Goal: Task Accomplishment & Management: Manage account settings

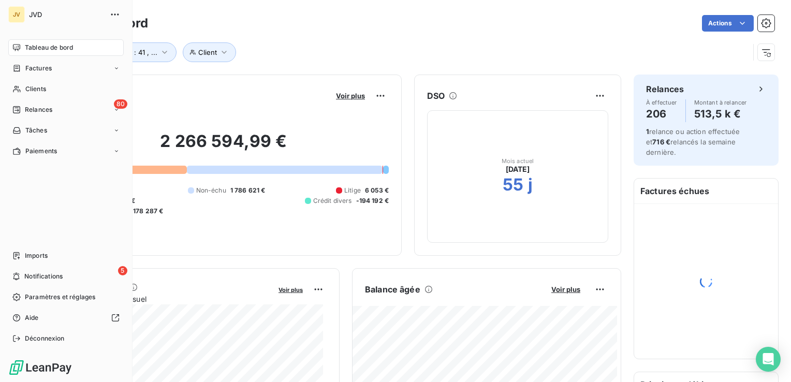
drag, startPoint x: 27, startPoint y: 90, endPoint x: 36, endPoint y: 97, distance: 11.8
click at [27, 89] on span "Clients" at bounding box center [35, 88] width 21 height 9
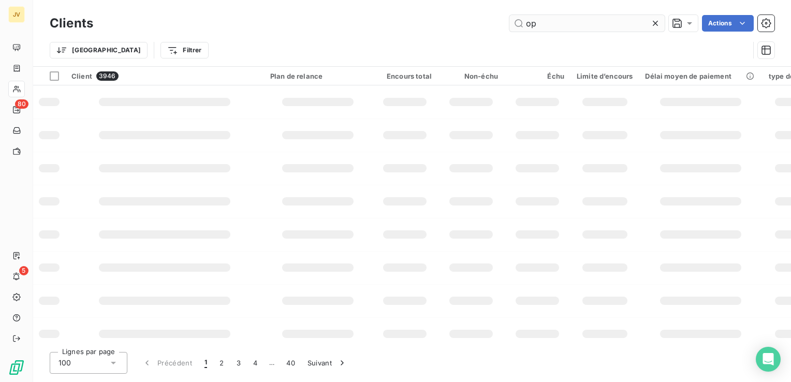
type input "o"
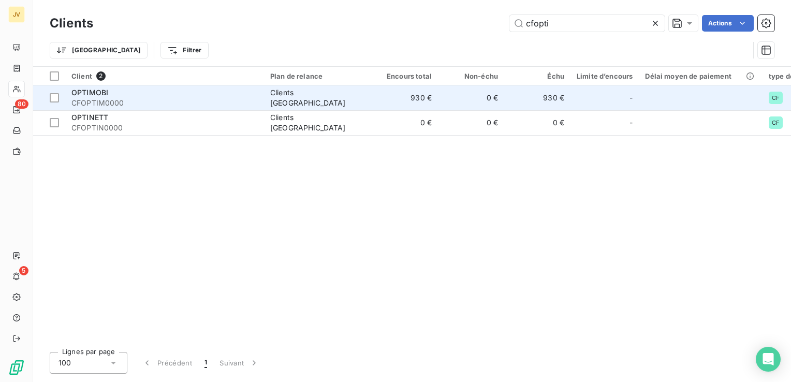
type input "cfopti"
click at [135, 98] on span "CFOPTIM0000" at bounding box center [164, 103] width 186 height 10
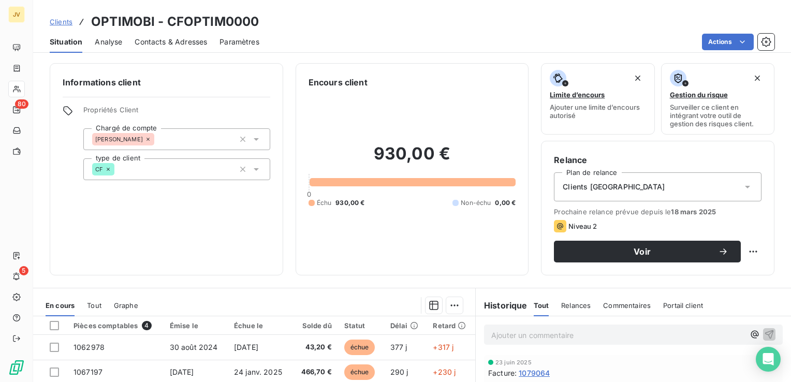
click at [157, 42] on span "Contacts & Adresses" at bounding box center [171, 42] width 73 height 10
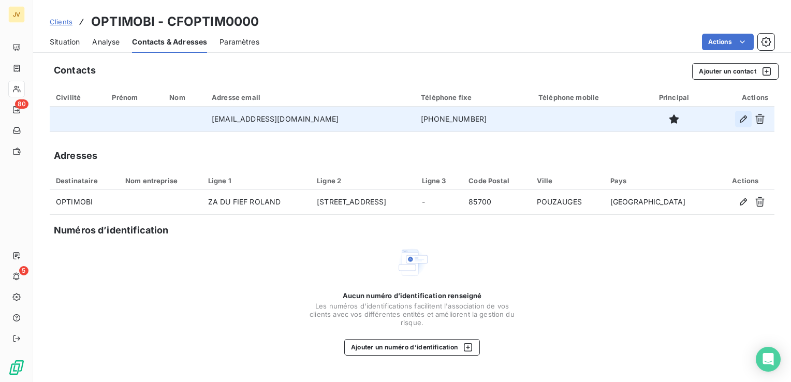
click at [743, 115] on icon "button" at bounding box center [744, 119] width 10 height 10
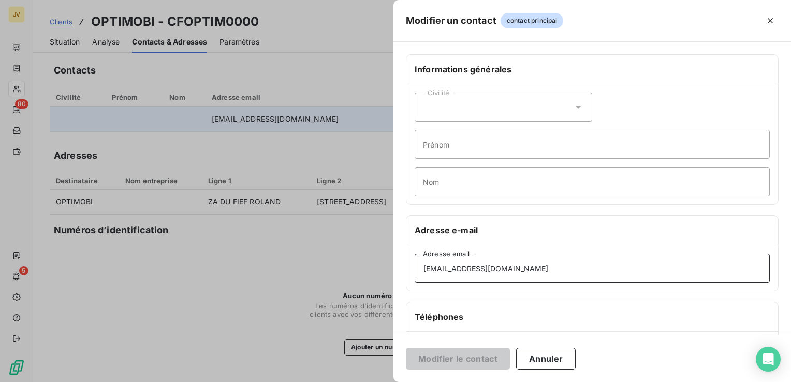
click at [464, 268] on input "[EMAIL_ADDRESS][DOMAIN_NAME]" at bounding box center [592, 268] width 355 height 29
drag, startPoint x: 447, startPoint y: 267, endPoint x: 237, endPoint y: 251, distance: 210.4
click at [241, 382] on div "Modifier un contact contact principal Informations générales Civilité Prénom No…" at bounding box center [395, 382] width 791 height 0
type input "[EMAIL_ADDRESS][DOMAIN_NAME]"
click at [450, 362] on button "Modifier le contact" at bounding box center [458, 359] width 104 height 22
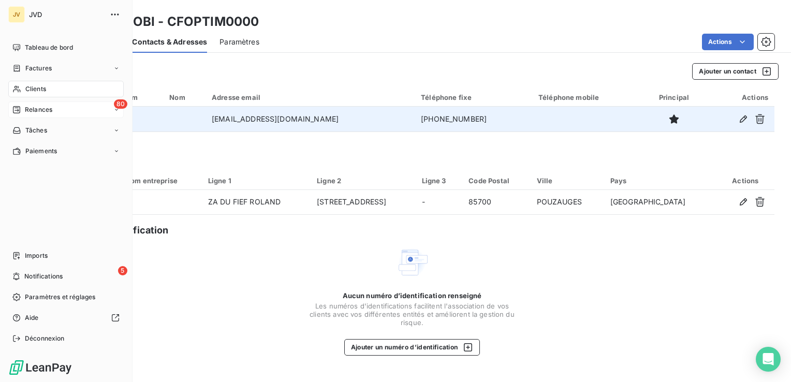
click at [37, 110] on span "Relances" at bounding box center [38, 109] width 27 height 9
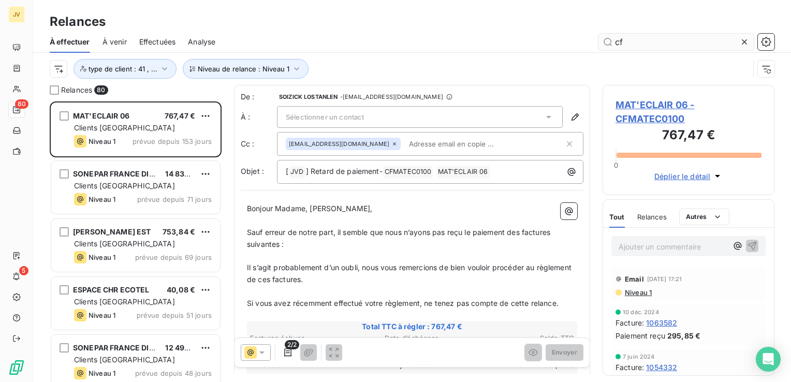
scroll to position [273, 164]
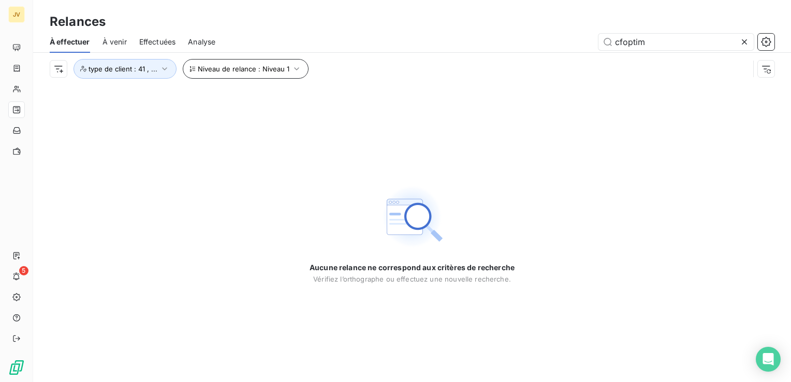
type input "cfoptim"
click at [245, 66] on span "Niveau de relance : Niveau 1" at bounding box center [244, 69] width 92 height 8
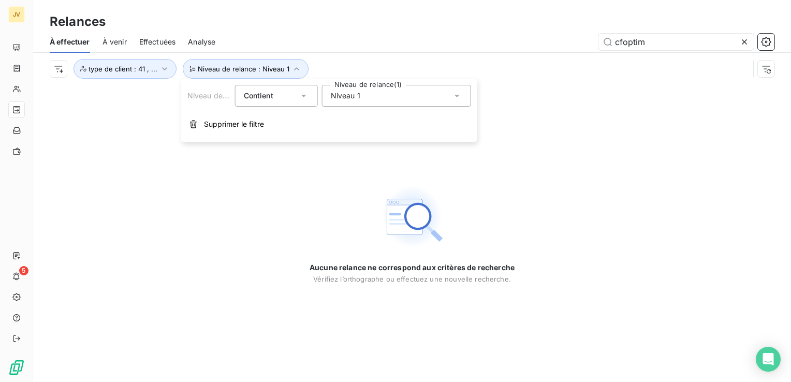
click at [397, 96] on div "Niveau 1" at bounding box center [396, 96] width 149 height 22
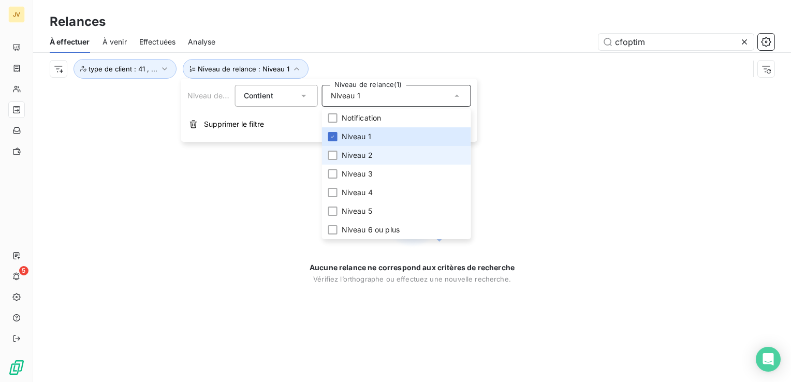
drag, startPoint x: 344, startPoint y: 156, endPoint x: 343, endPoint y: 163, distance: 6.3
click at [343, 156] on span "Niveau 2" at bounding box center [357, 155] width 31 height 10
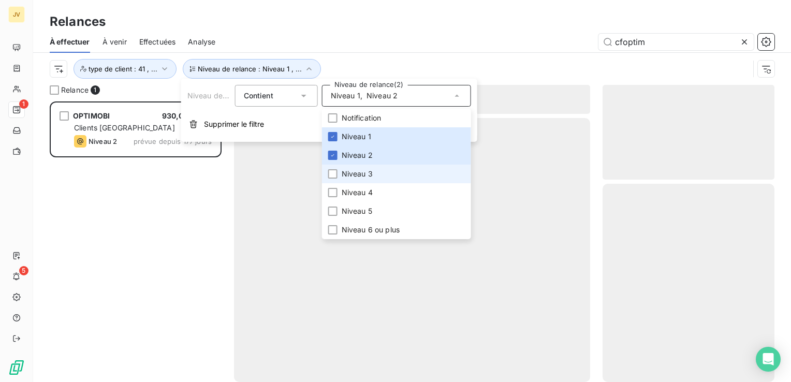
scroll to position [273, 164]
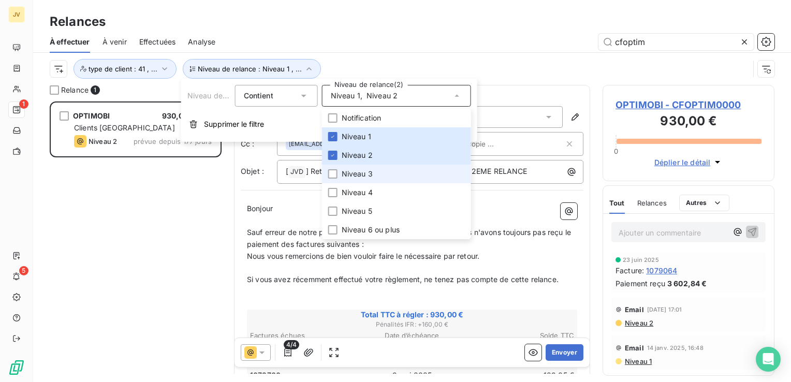
click at [340, 176] on li "Niveau 3" at bounding box center [396, 174] width 149 height 19
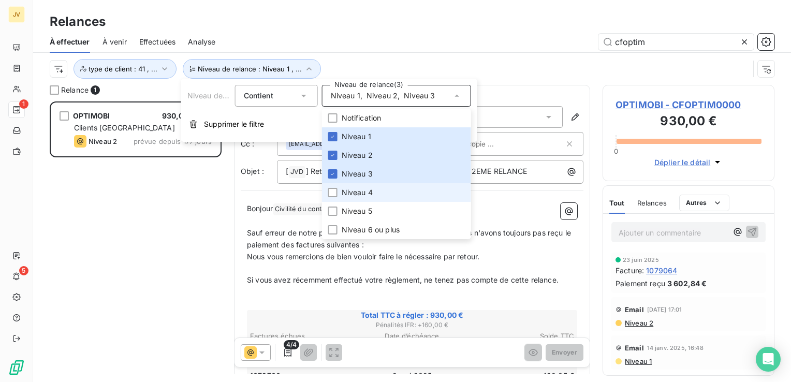
drag, startPoint x: 338, startPoint y: 193, endPoint x: 336, endPoint y: 199, distance: 5.9
click at [338, 194] on li "Niveau 4" at bounding box center [396, 192] width 149 height 19
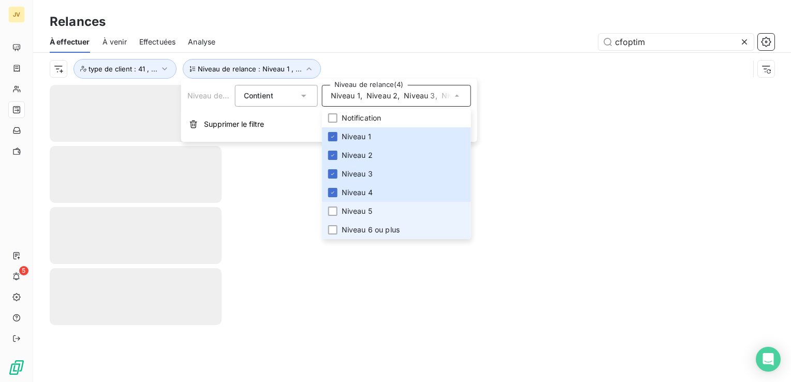
drag, startPoint x: 334, startPoint y: 210, endPoint x: 340, endPoint y: 227, distance: 18.2
click at [334, 210] on div at bounding box center [332, 211] width 9 height 9
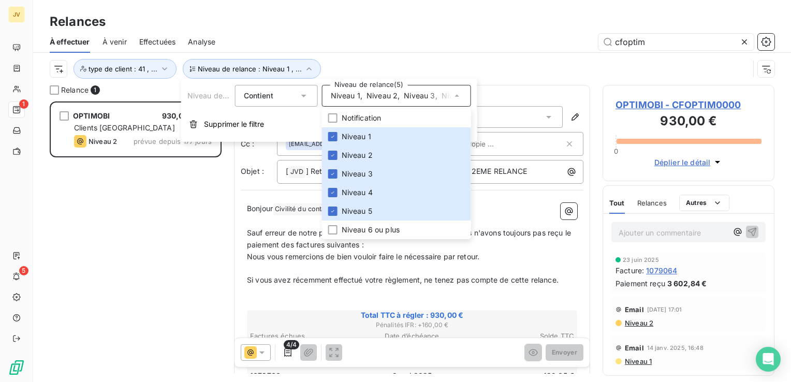
click at [536, 28] on div "Relances" at bounding box center [412, 21] width 758 height 19
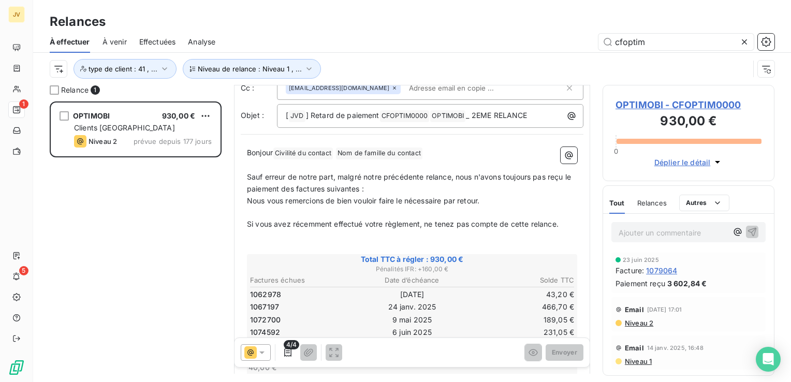
scroll to position [104, 0]
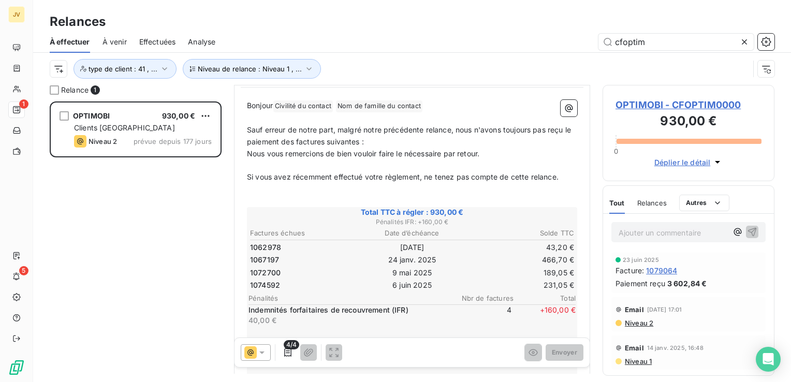
click at [254, 351] on icon at bounding box center [250, 352] width 12 height 12
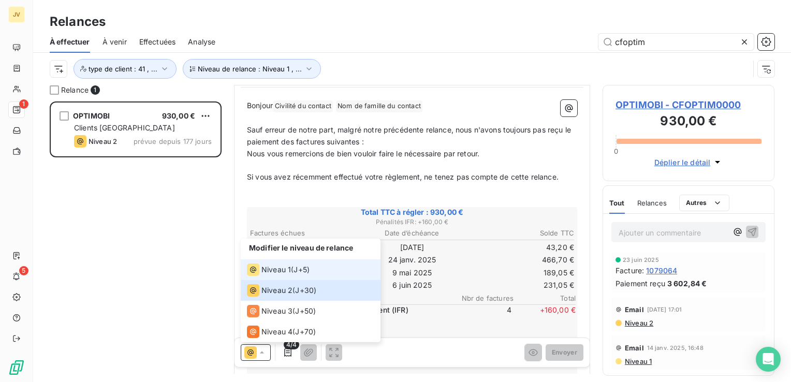
click at [271, 275] on div "Niveau 1" at bounding box center [269, 270] width 44 height 12
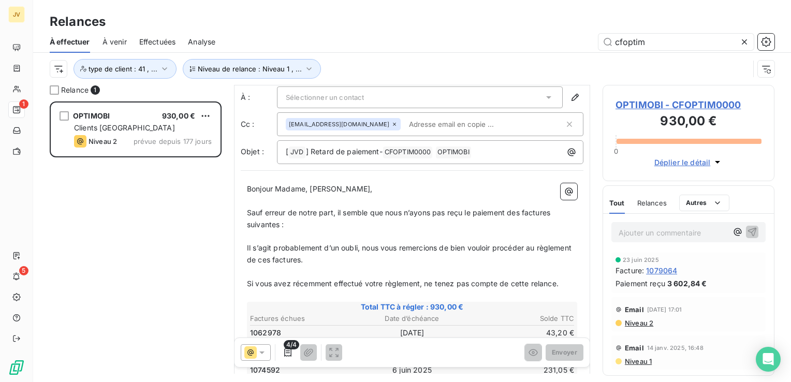
scroll to position [0, 0]
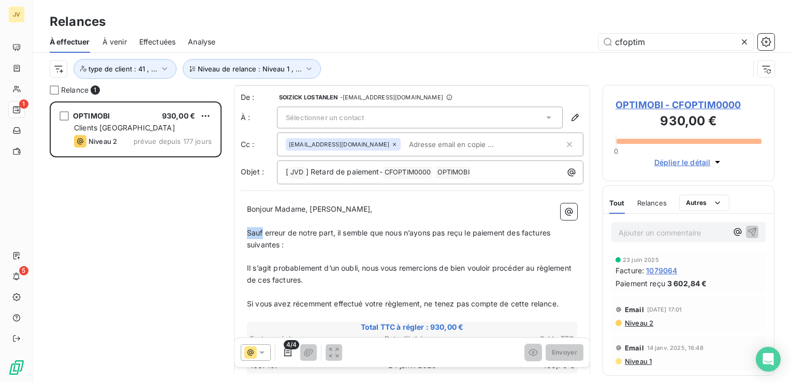
drag, startPoint x: 249, startPoint y: 231, endPoint x: 262, endPoint y: 238, distance: 15.1
click at [262, 238] on p "Sauf erreur de notre part, il semble que nous n’ayons pas reçu le paiement des …" at bounding box center [412, 239] width 330 height 24
click at [295, 266] on span "Il s’agit probablement d’un oubli, nous vous remercions de bien vouloir procéde…" at bounding box center [410, 274] width 327 height 21
click at [280, 259] on p "﻿" at bounding box center [412, 257] width 330 height 12
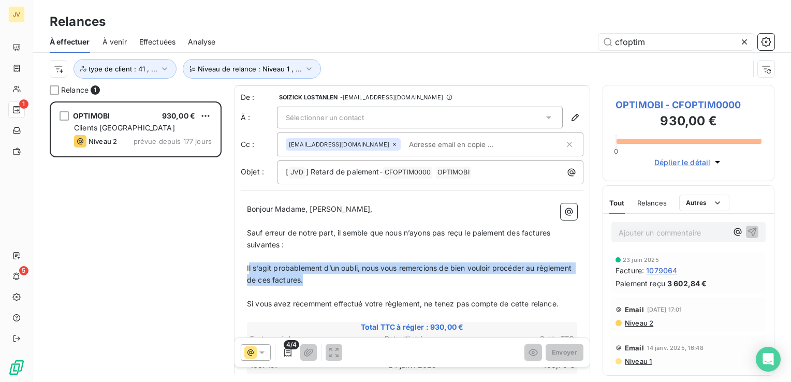
drag, startPoint x: 248, startPoint y: 263, endPoint x: 389, endPoint y: 287, distance: 143.5
click at [365, 278] on p "Il s’agit probablement d’un oubli, nous vous remercions de bien vouloir procéde…" at bounding box center [412, 275] width 330 height 24
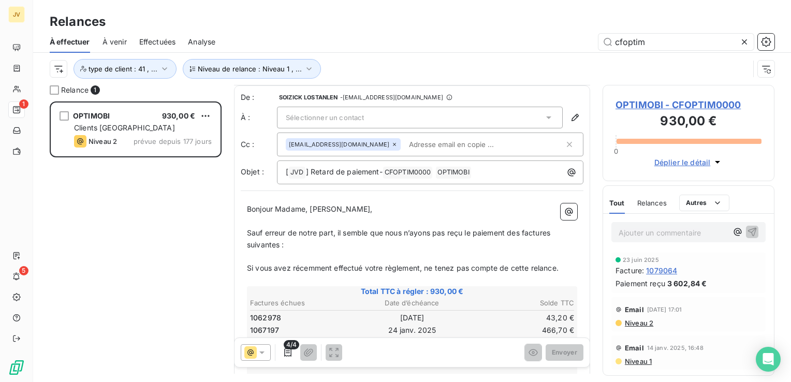
click at [344, 207] on span "Bonjour Madame, [PERSON_NAME]," at bounding box center [310, 209] width 126 height 9
click at [570, 113] on icon "button" at bounding box center [575, 117] width 10 height 10
click at [544, 115] on icon at bounding box center [549, 117] width 10 height 10
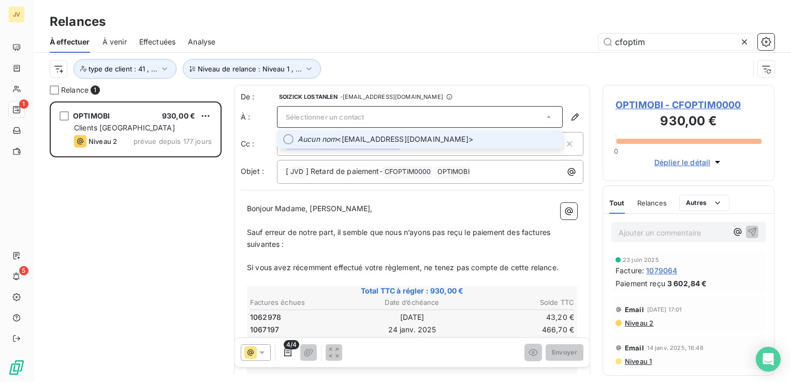
click at [293, 138] on div at bounding box center [288, 139] width 10 height 10
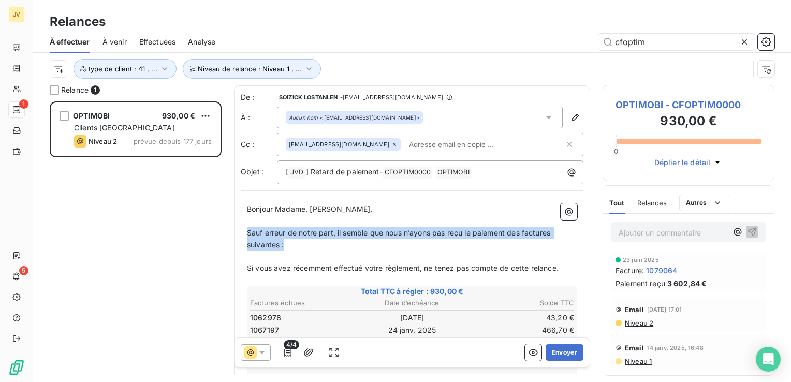
drag, startPoint x: 248, startPoint y: 231, endPoint x: 535, endPoint y: 246, distance: 287.3
click at [336, 245] on p "Sauf erreur de notre part, il semble que nous n’ayons pas reçu le paiement des …" at bounding box center [412, 239] width 330 height 24
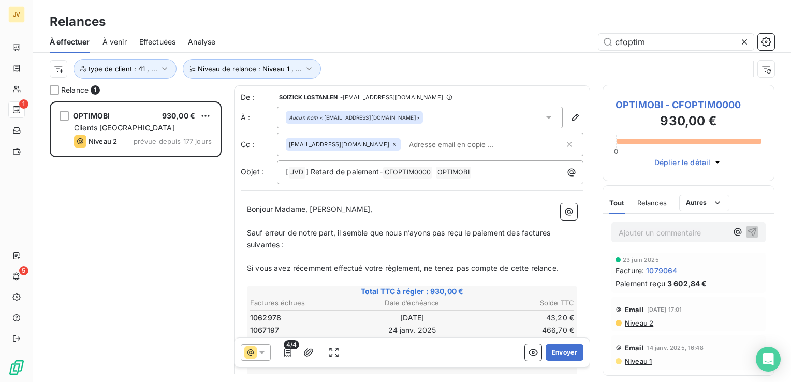
click at [319, 205] on span "Bonjour Madame, [PERSON_NAME]," at bounding box center [310, 209] width 126 height 9
drag, startPoint x: 273, startPoint y: 210, endPoint x: 186, endPoint y: 204, distance: 87.7
click at [186, 204] on div "Relance 1 OPTIMOBI 930,00 € Clients France Niveau 2 prévue depuis 177 jours De …" at bounding box center [412, 233] width 758 height 297
click at [320, 211] on p "Madame, Monsieur," at bounding box center [412, 210] width 330 height 12
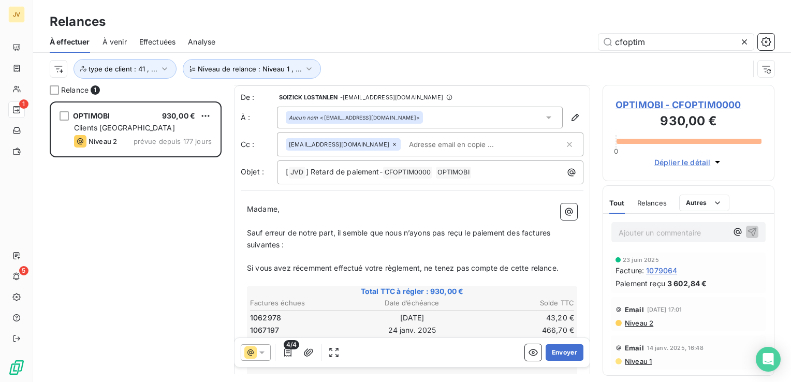
click at [252, 233] on span "Sauf erreur de notre part, il semble que nous n’ayons pas reçu le paiement des …" at bounding box center [400, 238] width 306 height 21
drag, startPoint x: 337, startPoint y: 231, endPoint x: 209, endPoint y: 230, distance: 127.9
click at [209, 230] on div "Relance 1 OPTIMOBI 930,00 € Clients France Niveau 2 prévue depuis 177 jours De …" at bounding box center [412, 233] width 758 height 297
click at [306, 236] on p "Sauf erreur de notre part, il semble que nous n’ayons pas reçu le paiement des …" at bounding box center [412, 239] width 330 height 24
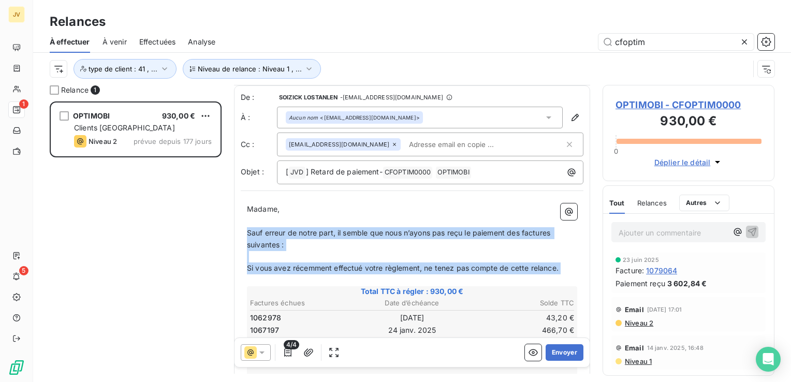
drag, startPoint x: 249, startPoint y: 231, endPoint x: 516, endPoint y: 274, distance: 270.8
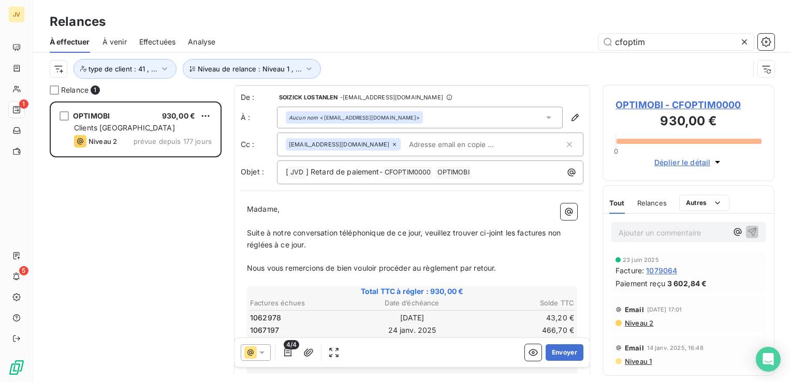
click at [416, 148] on input "text" at bounding box center [465, 145] width 120 height 16
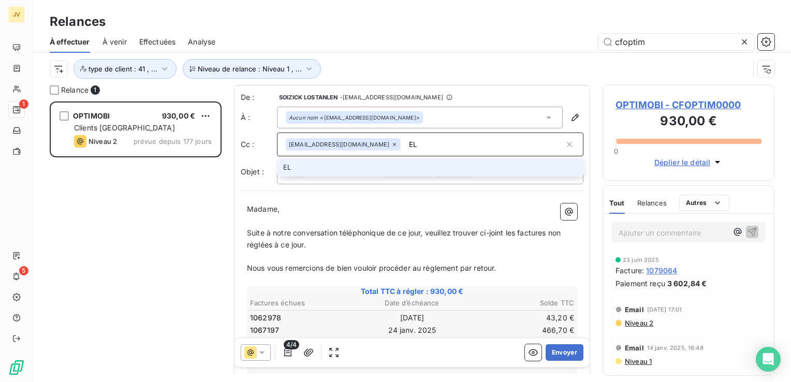
type input "E"
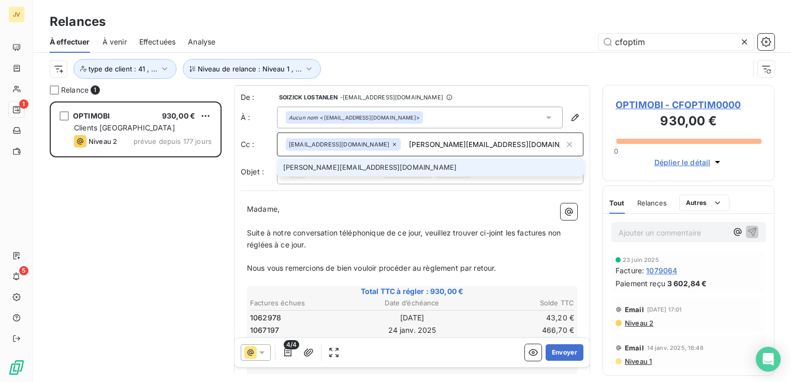
type input "[PERSON_NAME][EMAIL_ADDRESS][DOMAIN_NAME]"
click at [338, 167] on li "[PERSON_NAME][EMAIL_ADDRESS][DOMAIN_NAME]" at bounding box center [430, 167] width 307 height 18
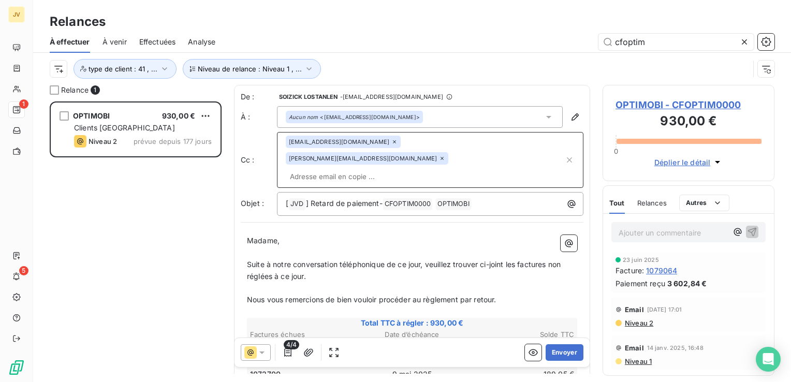
click at [458, 295] on span "Nous vous remercions de bien vouloir procéder au règlement par retour." at bounding box center [372, 299] width 250 height 9
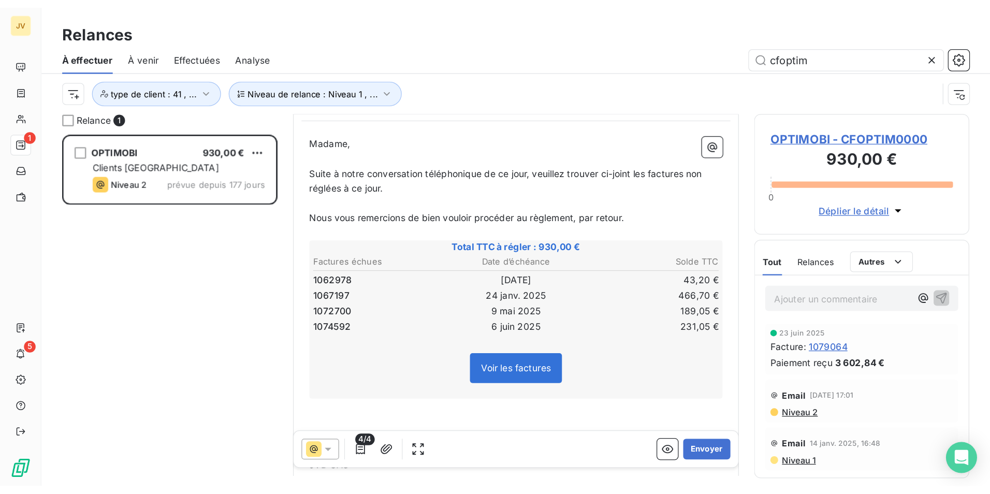
scroll to position [156, 0]
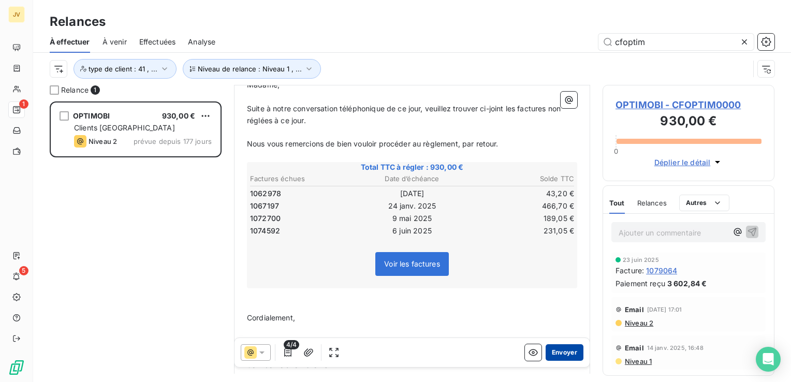
click at [558, 352] on button "Envoyer" at bounding box center [565, 352] width 38 height 17
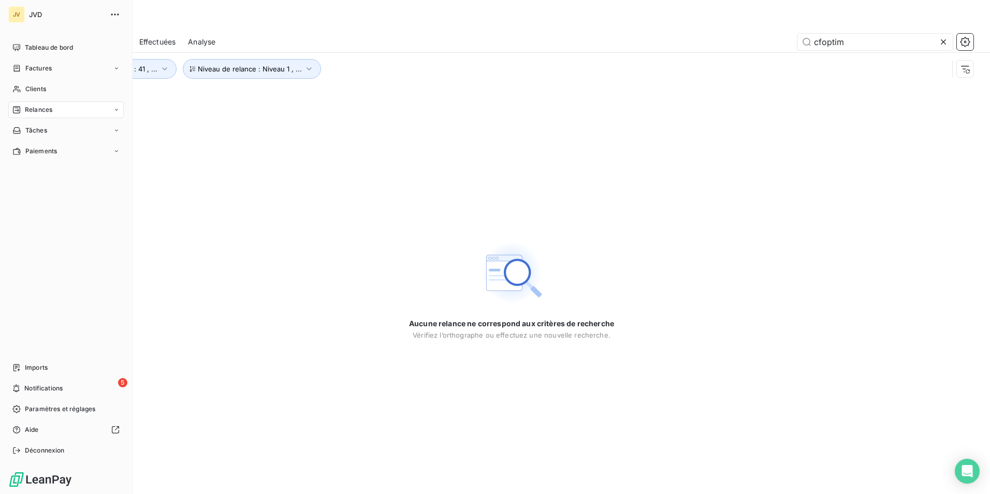
click at [40, 106] on span "Relances" at bounding box center [38, 109] width 27 height 9
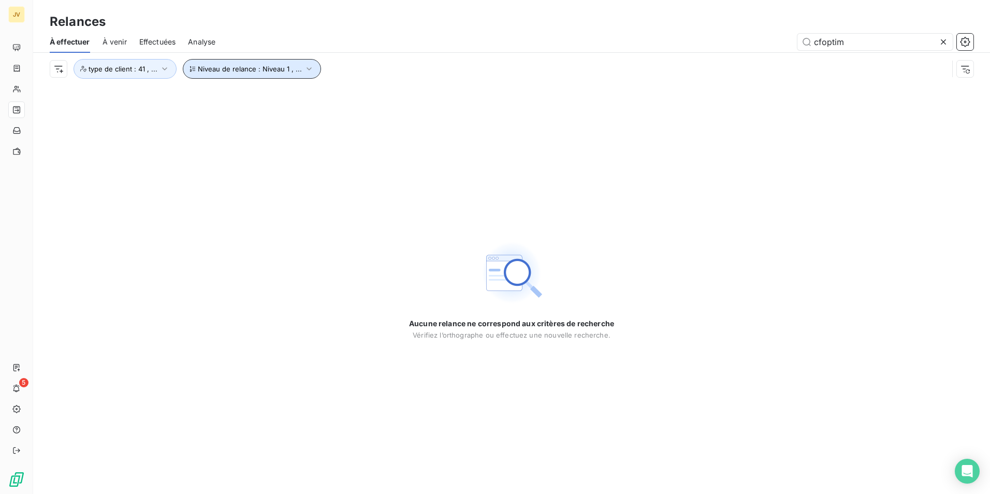
click at [269, 75] on button "Niveau de relance : Niveau 1 , ..." at bounding box center [252, 69] width 138 height 20
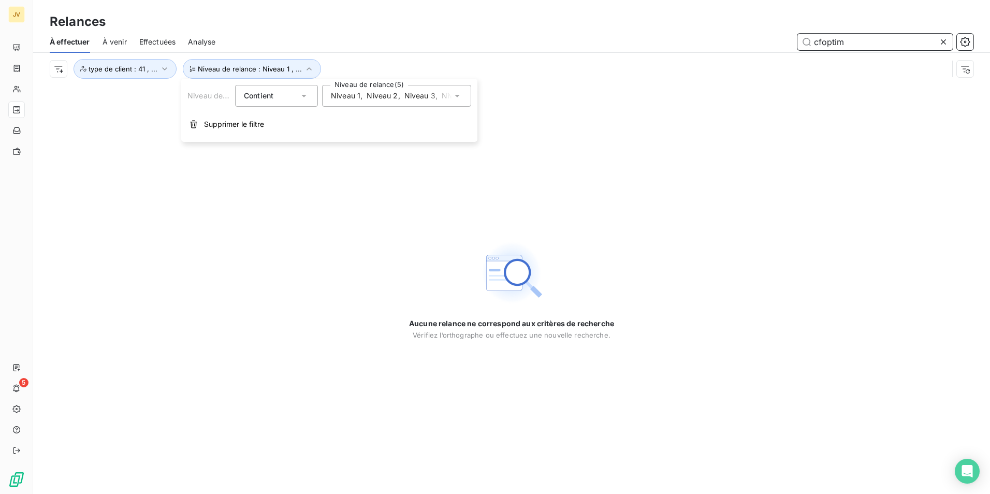
click at [791, 45] on input "cfoptim" at bounding box center [875, 42] width 155 height 17
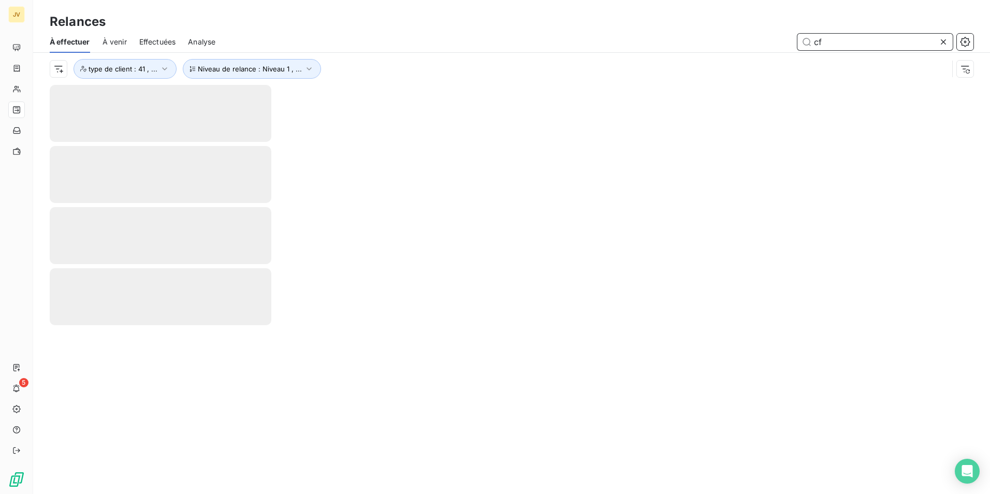
type input "c"
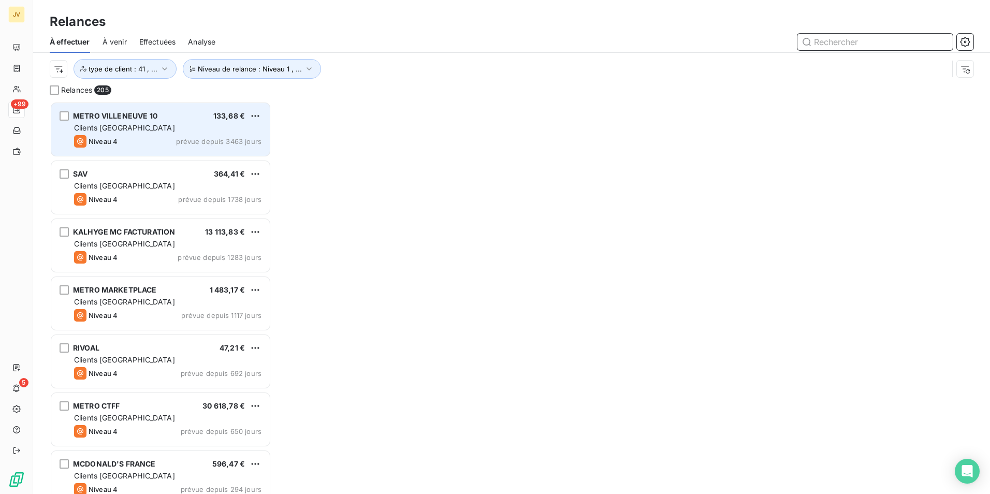
scroll to position [385, 214]
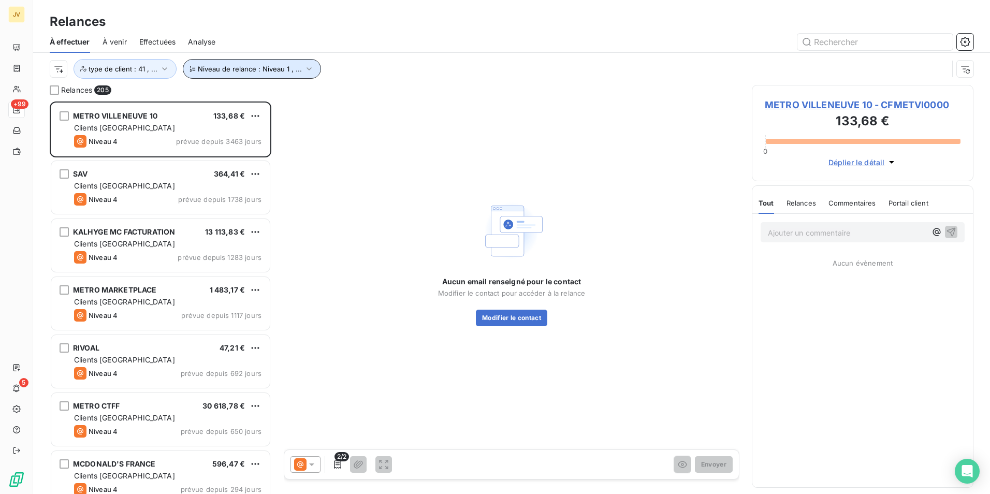
click at [295, 70] on span "Niveau de relance : Niveau 1 , ..." at bounding box center [250, 69] width 104 height 8
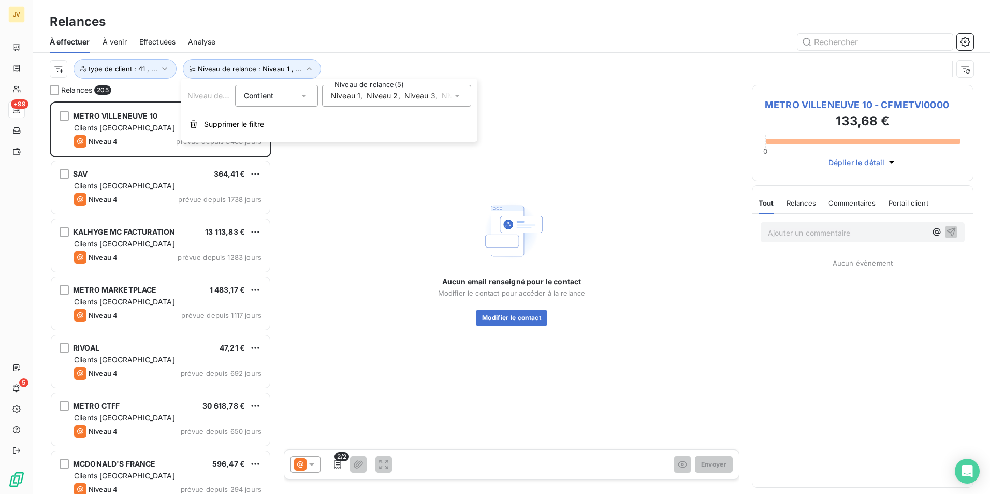
click at [457, 95] on icon at bounding box center [457, 96] width 5 height 3
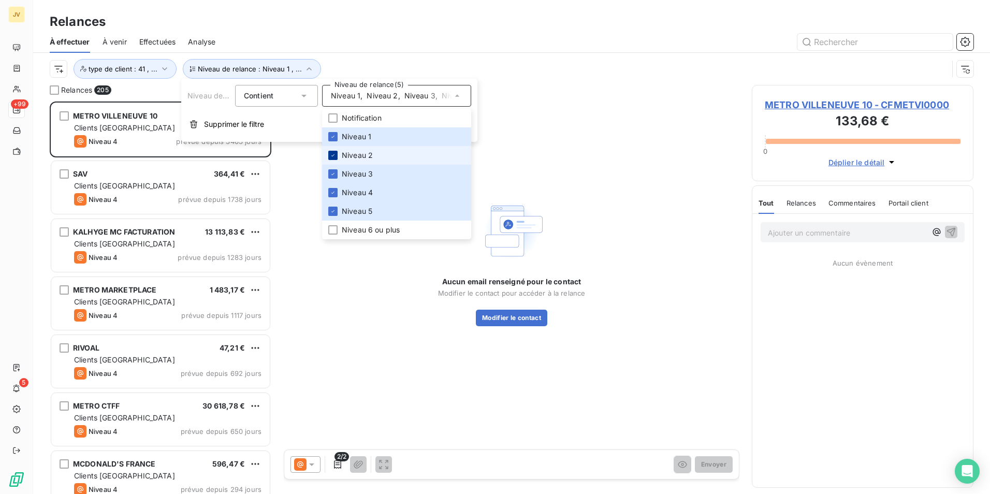
click at [336, 155] on icon at bounding box center [333, 155] width 6 height 6
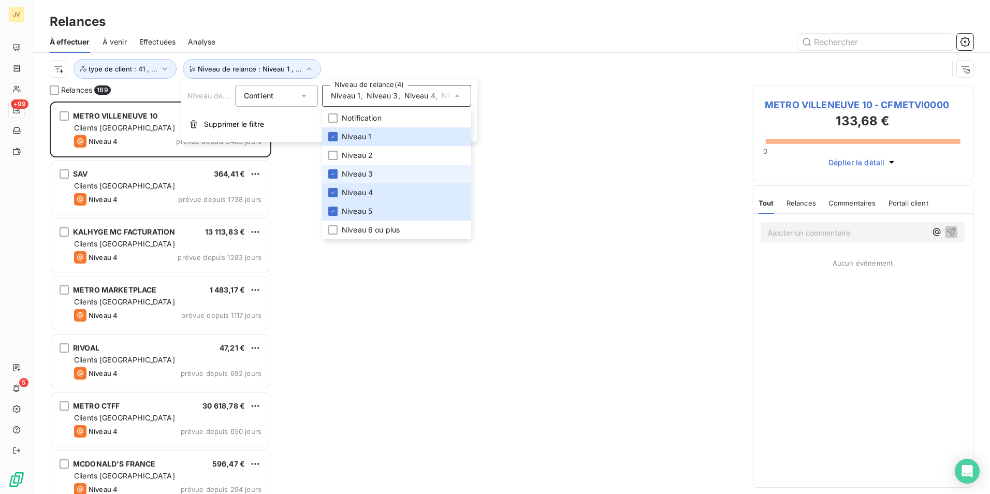
click at [337, 166] on li "Niveau 3" at bounding box center [396, 174] width 149 height 19
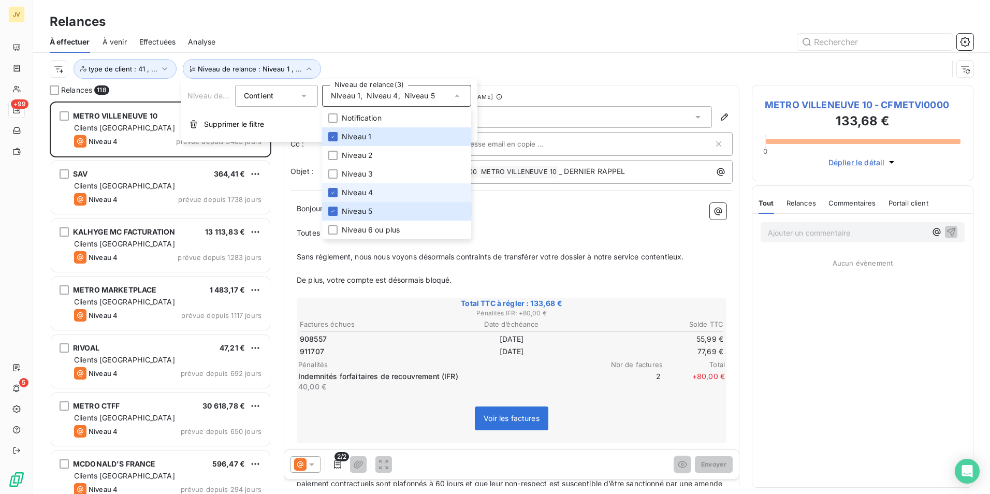
drag, startPoint x: 338, startPoint y: 186, endPoint x: 338, endPoint y: 200, distance: 13.5
click at [338, 188] on li "Niveau 4" at bounding box center [396, 192] width 149 height 19
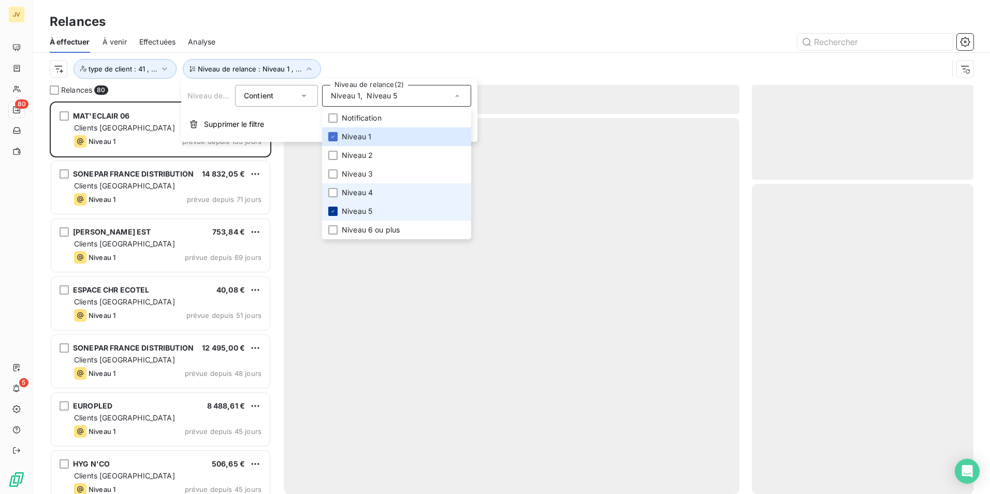
scroll to position [385, 214]
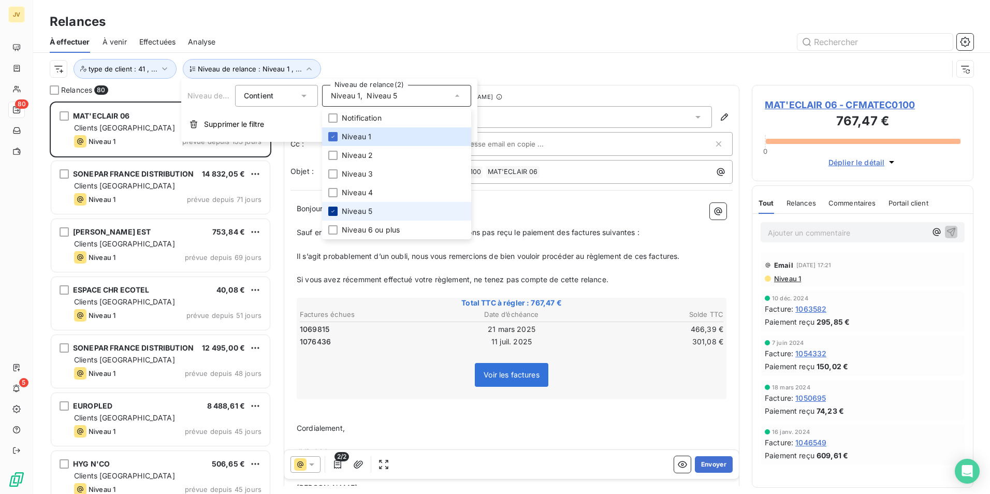
click at [337, 210] on div at bounding box center [332, 211] width 9 height 9
click at [538, 15] on div "Relances" at bounding box center [511, 21] width 957 height 19
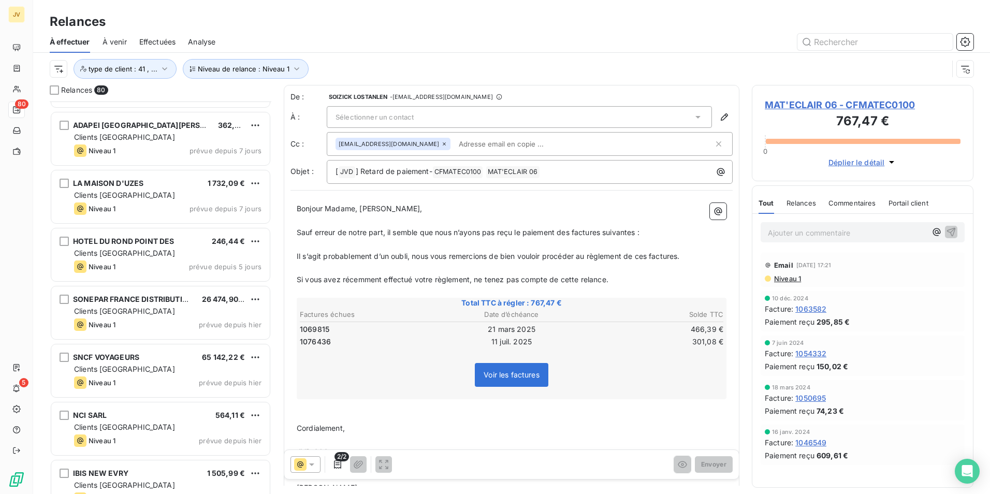
scroll to position [4248, 0]
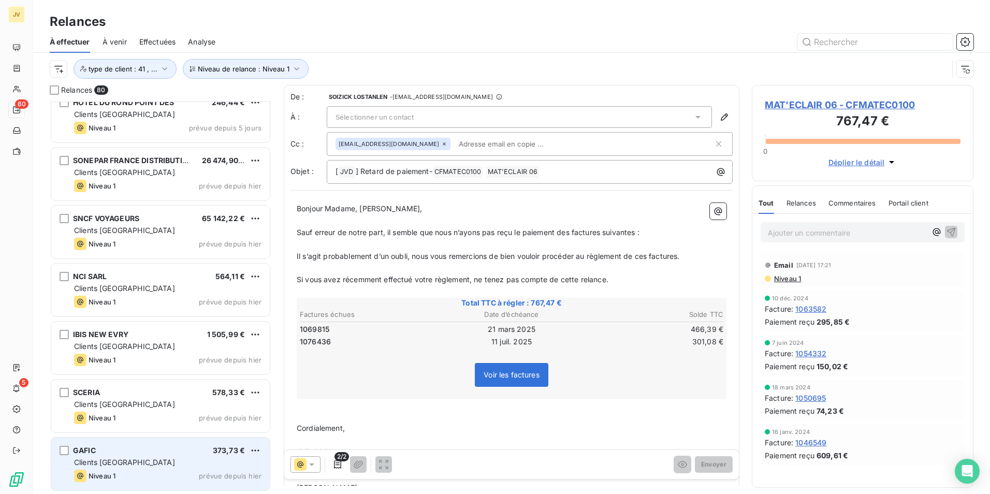
click at [156, 382] on div "Clients [GEOGRAPHIC_DATA]" at bounding box center [167, 462] width 187 height 10
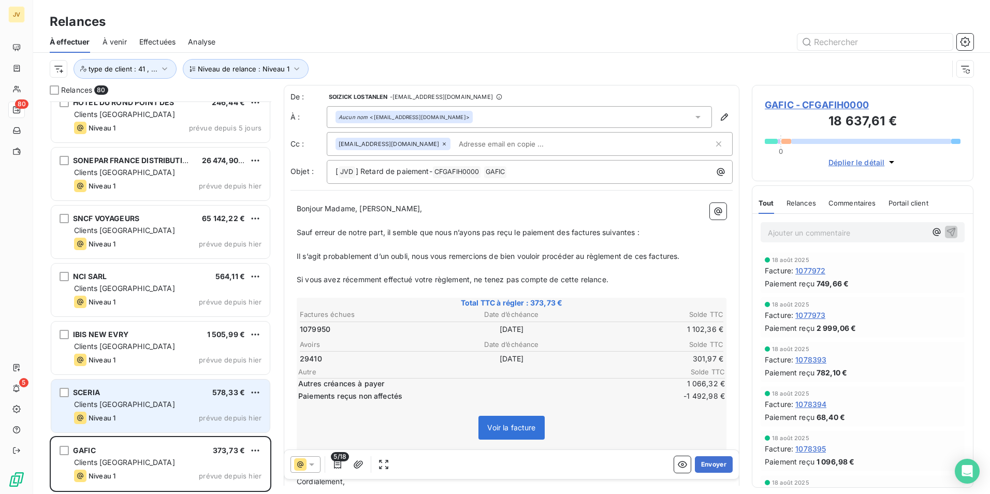
click at [154, 382] on div "Clients [GEOGRAPHIC_DATA]" at bounding box center [167, 404] width 187 height 10
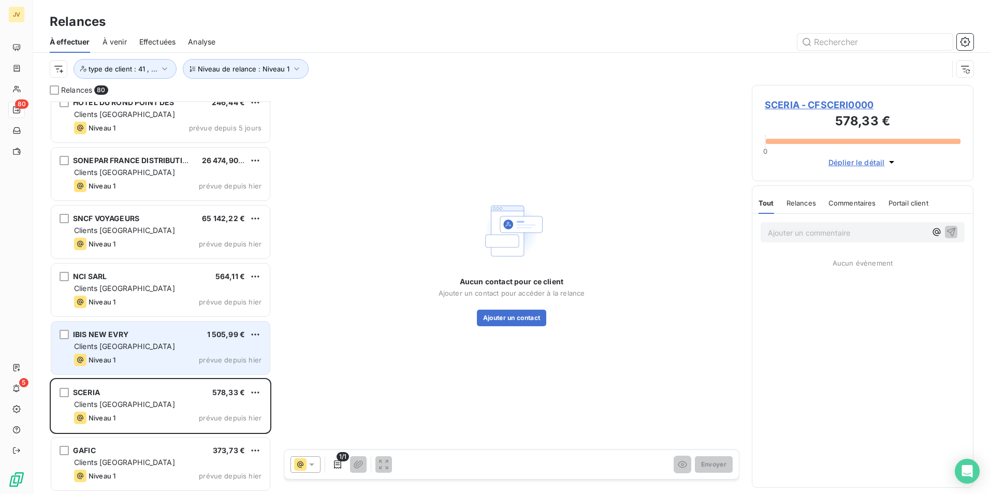
click at [208, 335] on span "1 505,99 €" at bounding box center [226, 334] width 38 height 9
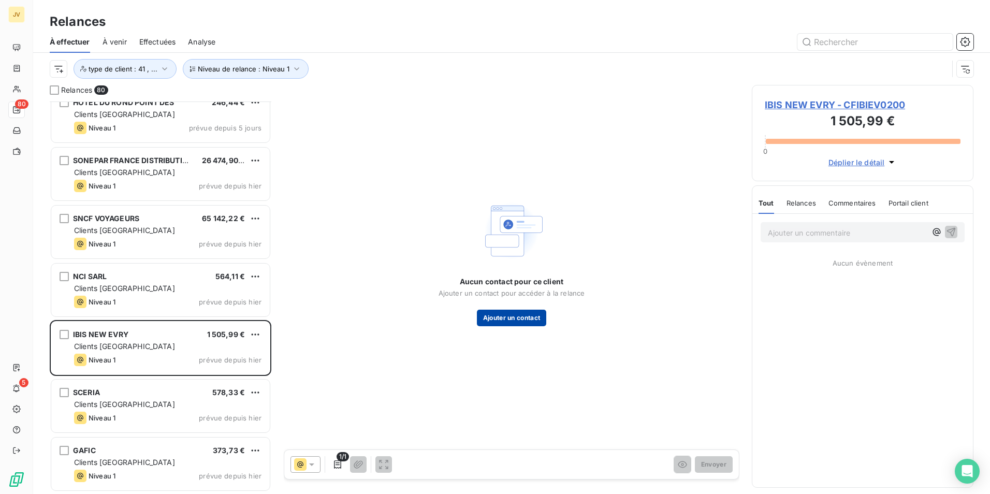
click at [506, 323] on button "Ajouter un contact" at bounding box center [512, 318] width 70 height 17
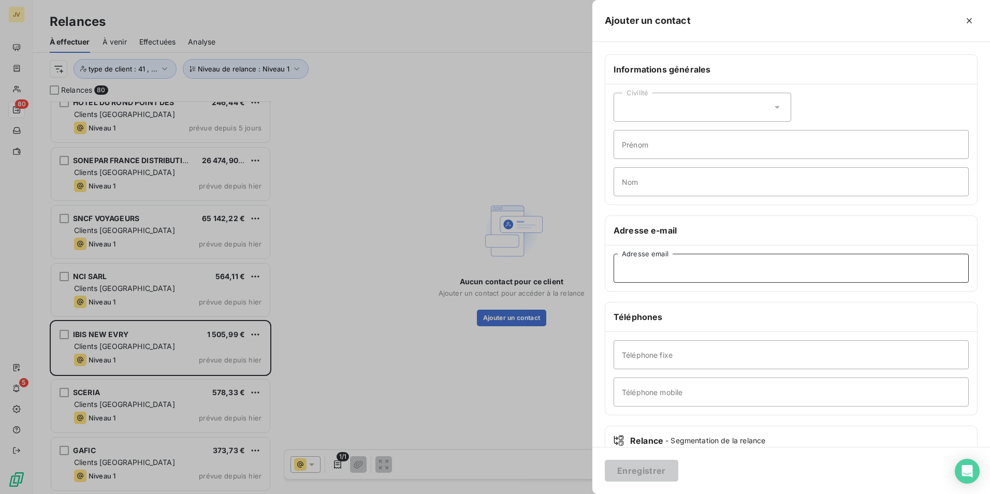
click at [683, 274] on input "Adresse email" at bounding box center [791, 268] width 355 height 29
paste input "[EMAIL_ADDRESS][DOMAIN_NAME]"
type input "[EMAIL_ADDRESS][DOMAIN_NAME]"
click at [626, 382] on button "Enregistrer" at bounding box center [642, 471] width 74 height 22
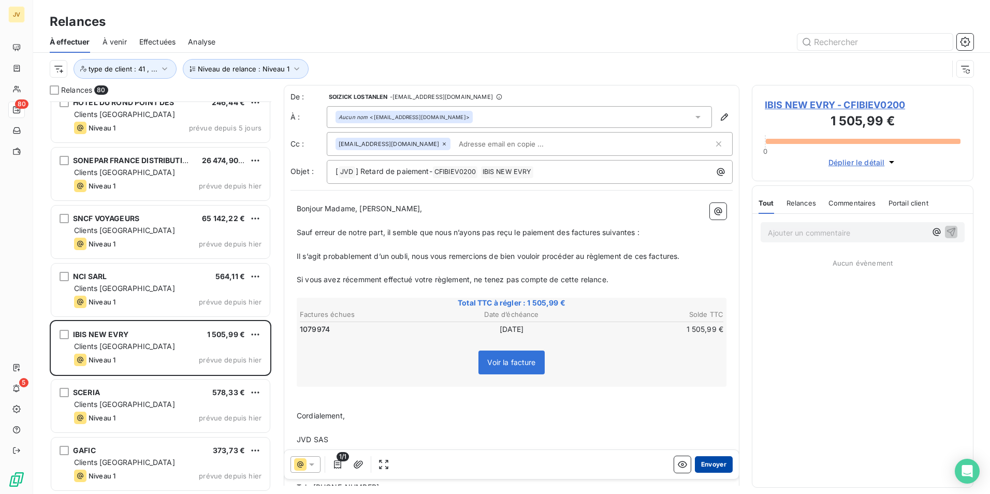
click at [704, 382] on button "Envoyer" at bounding box center [714, 464] width 38 height 17
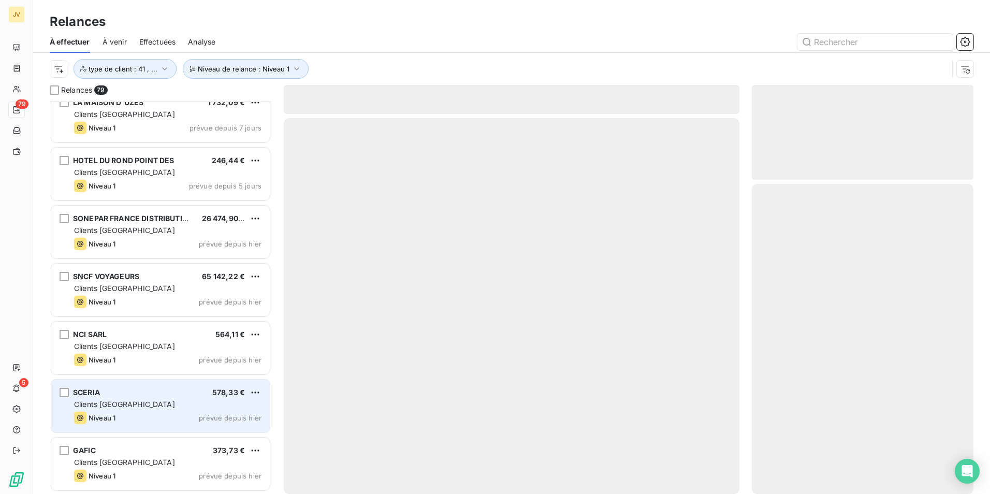
scroll to position [4190, 0]
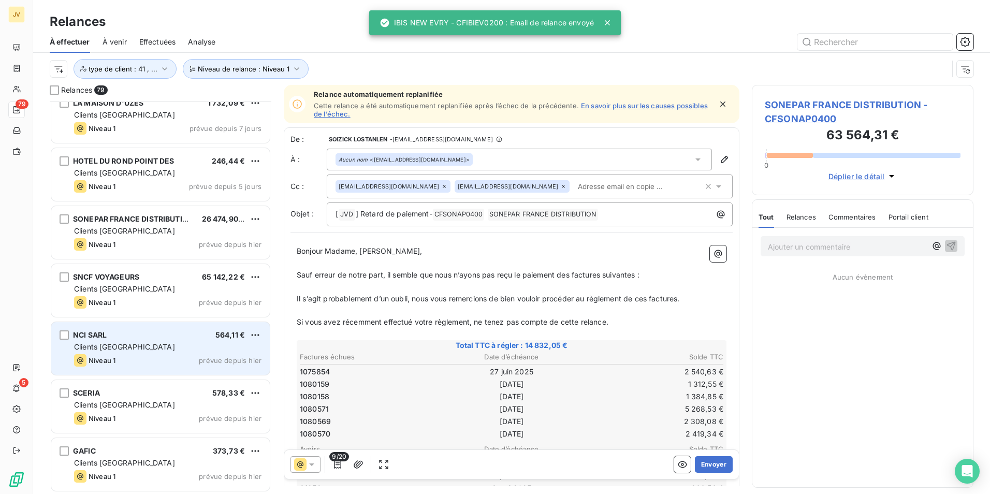
click at [157, 350] on div "Clients [GEOGRAPHIC_DATA]" at bounding box center [167, 347] width 187 height 10
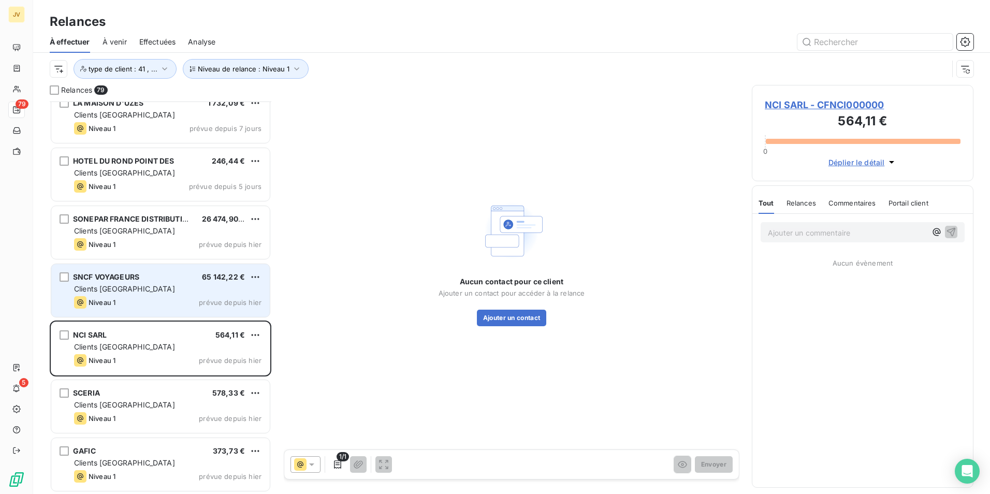
click at [161, 294] on div "Clients [GEOGRAPHIC_DATA]" at bounding box center [167, 289] width 187 height 10
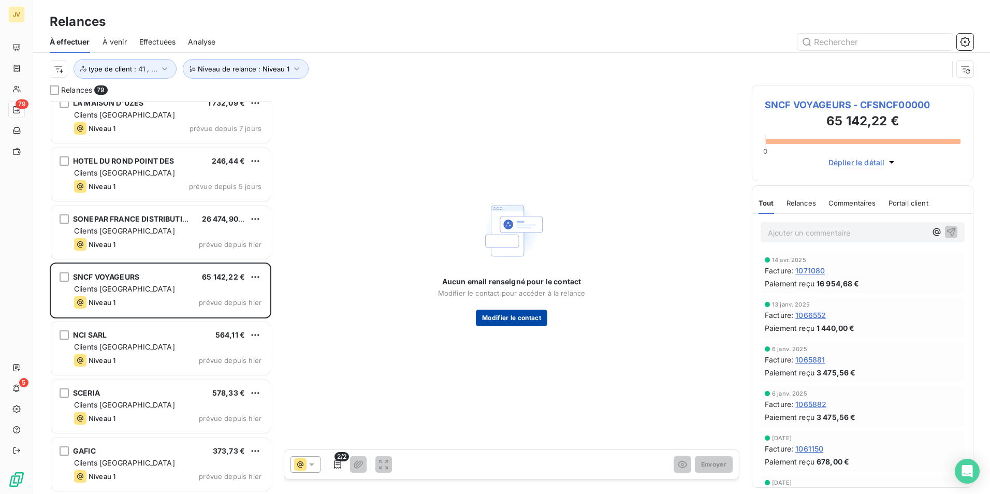
click at [516, 316] on button "Modifier le contact" at bounding box center [511, 318] width 71 height 17
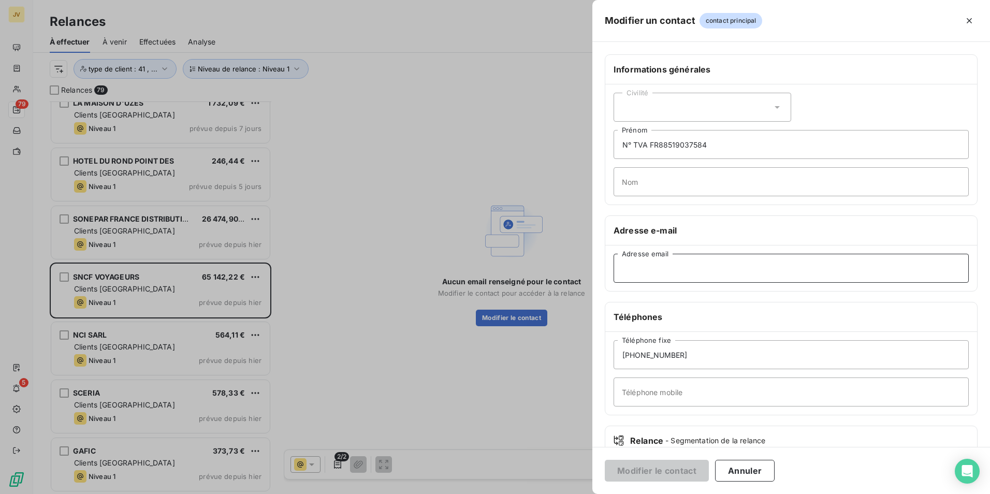
click at [640, 272] on input "Adresse email" at bounding box center [791, 268] width 355 height 29
paste input "[EMAIL_ADDRESS][DOMAIN_NAME]"
type input "[EMAIL_ADDRESS][DOMAIN_NAME]"
click at [654, 382] on button "Modifier le contact" at bounding box center [657, 471] width 104 height 22
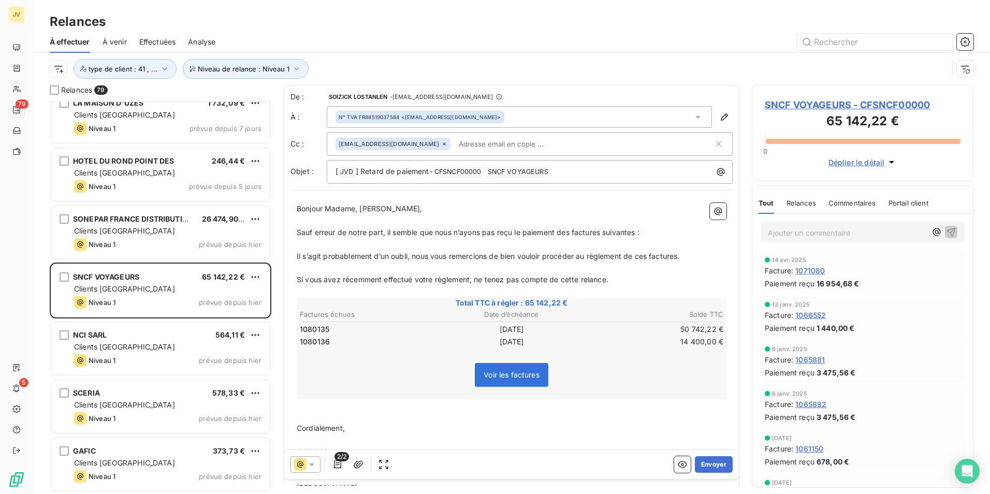
click at [358, 209] on span "Bonjour Madame, [PERSON_NAME]," at bounding box center [360, 208] width 126 height 9
click at [719, 117] on icon "button" at bounding box center [724, 117] width 10 height 10
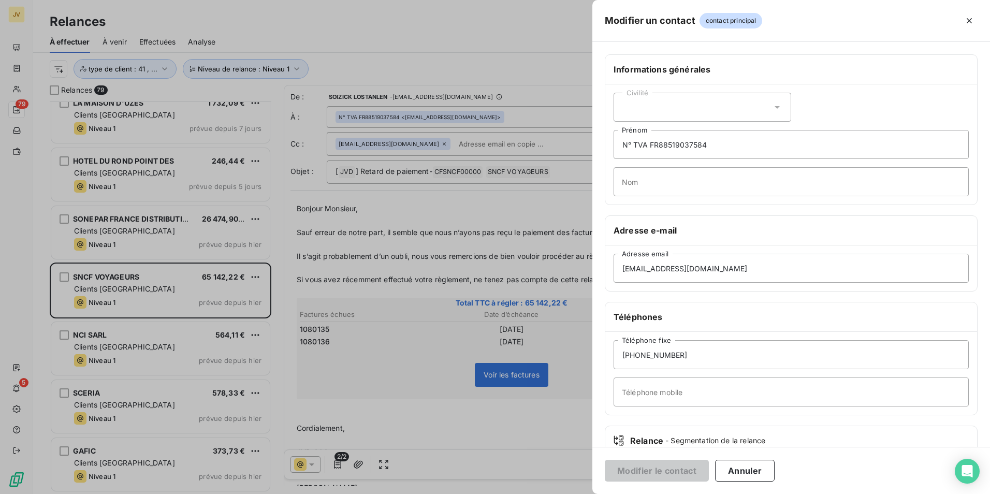
click at [663, 110] on div "Civilité" at bounding box center [703, 107] width 178 height 29
click at [627, 150] on input "radio" at bounding box center [625, 152] width 10 height 10
click at [645, 179] on input "Nom" at bounding box center [791, 181] width 355 height 29
type input "c"
type input "CARRIERE"
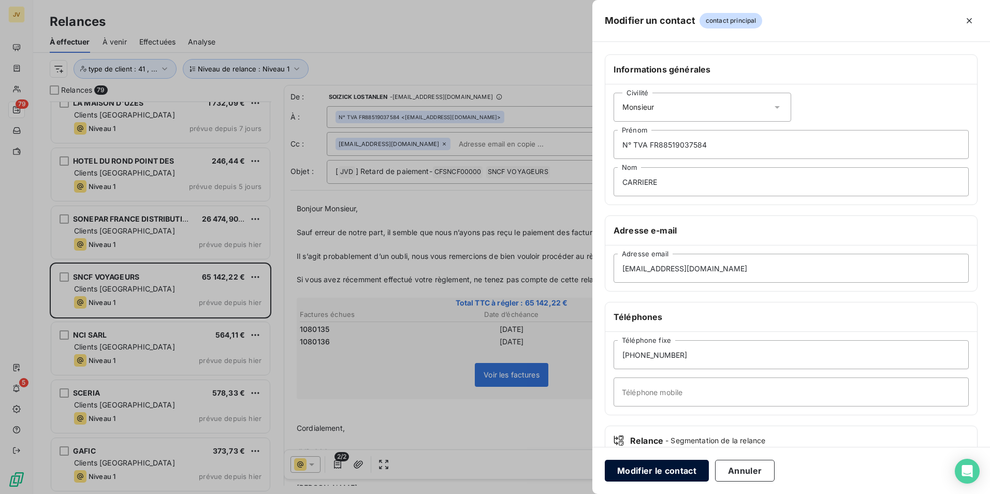
click at [658, 382] on button "Modifier le contact" at bounding box center [657, 471] width 104 height 22
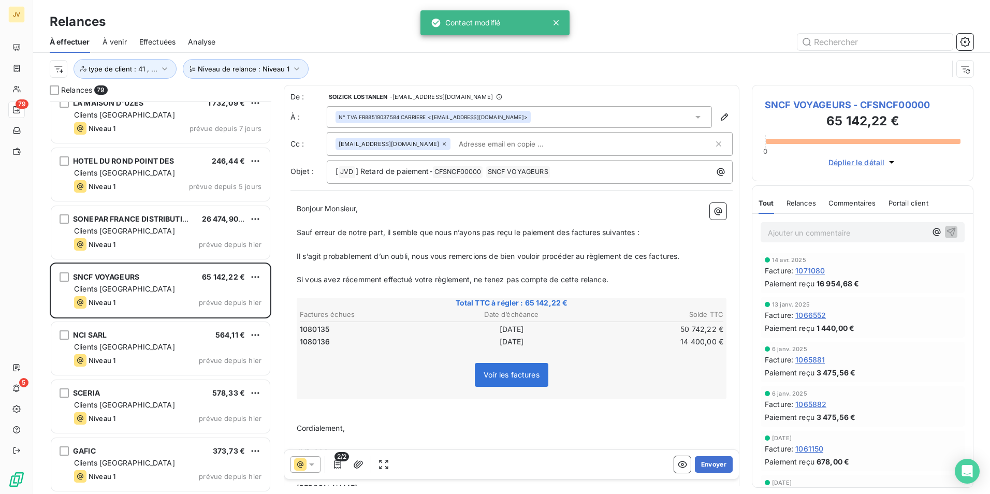
click at [358, 209] on span "Bonjour Monsieur," at bounding box center [328, 208] width 62 height 9
click at [357, 210] on span "Bonjour Monsieur," at bounding box center [328, 208] width 62 height 9
click at [357, 208] on span "Bonjour Monsieur," at bounding box center [328, 208] width 62 height 9
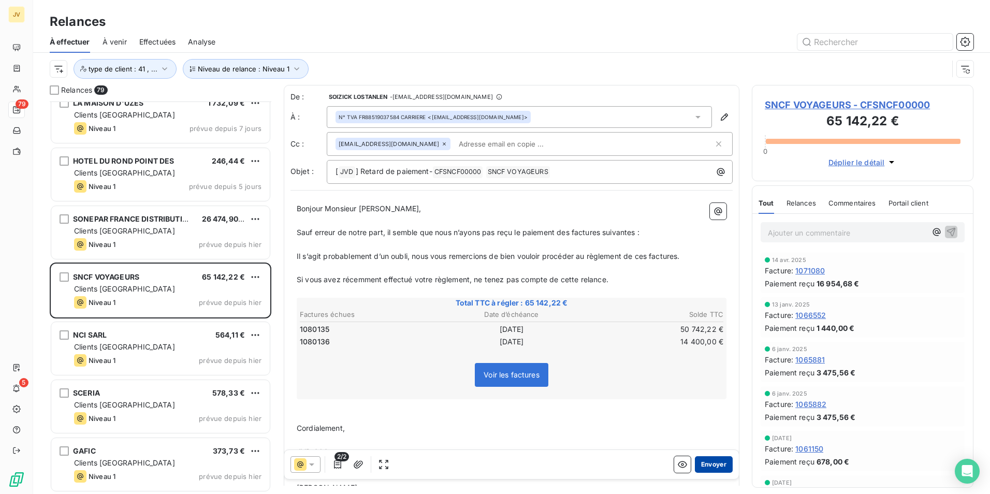
click at [712, 382] on button "Envoyer" at bounding box center [714, 464] width 38 height 17
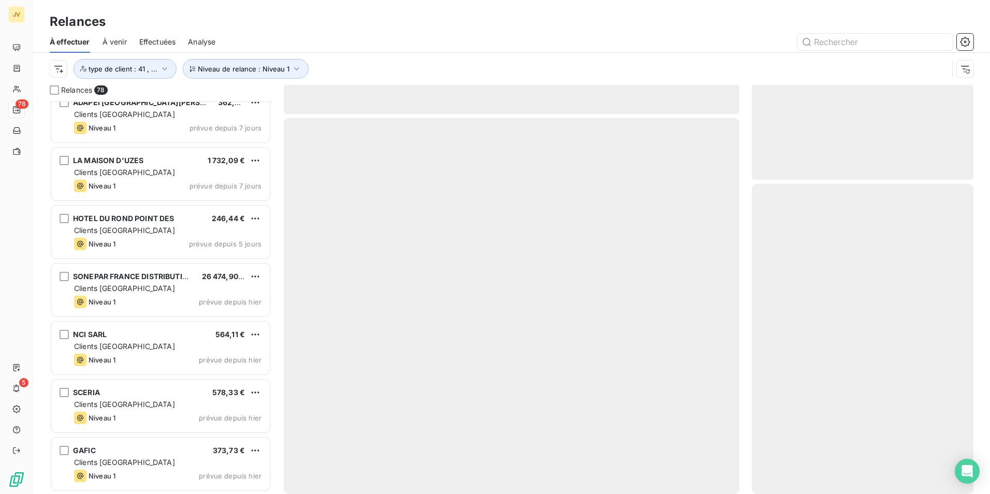
scroll to position [4132, 0]
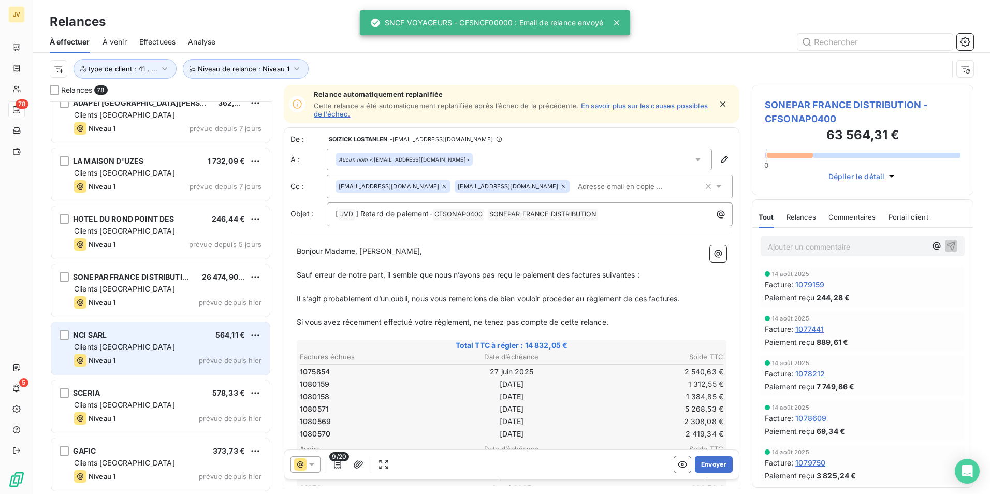
click at [138, 342] on div "Clients [GEOGRAPHIC_DATA]" at bounding box center [167, 347] width 187 height 10
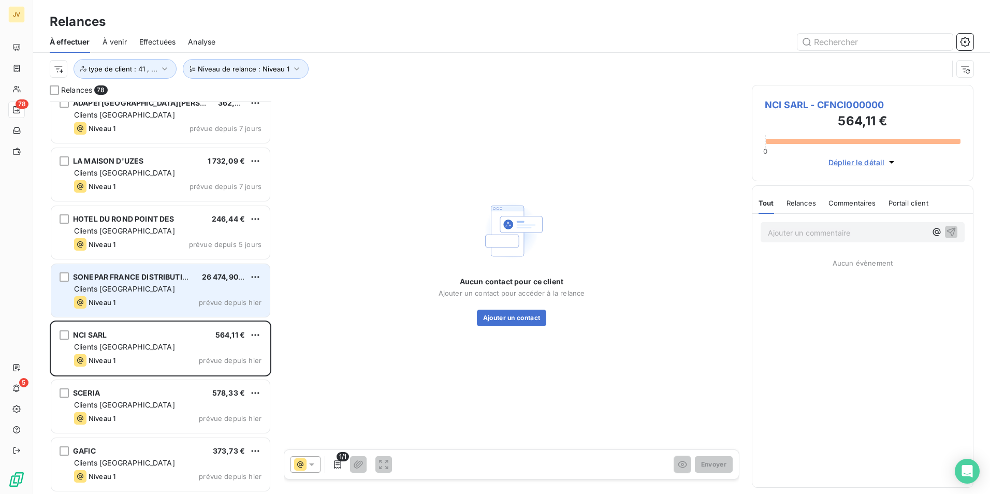
click at [130, 291] on div "Clients [GEOGRAPHIC_DATA]" at bounding box center [167, 289] width 187 height 10
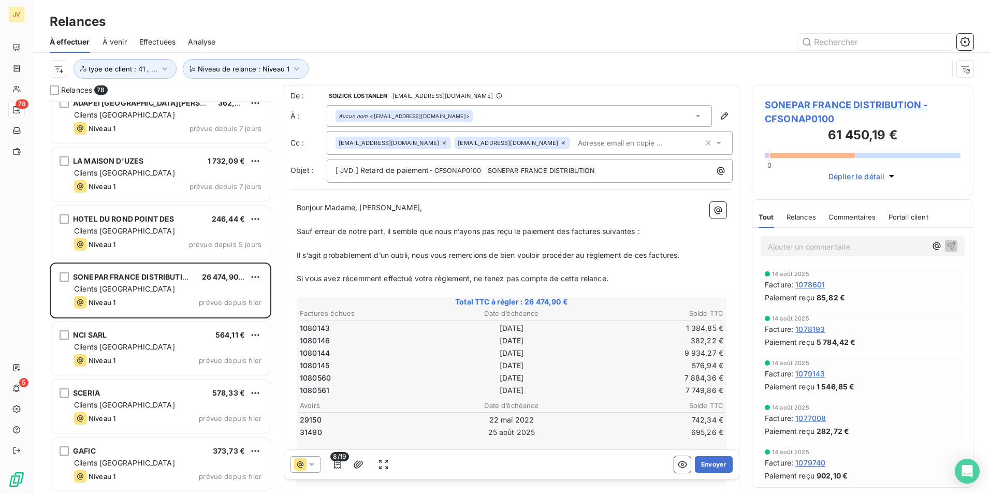
scroll to position [1, 0]
click at [278, 66] on span "Niveau de relance : Niveau 1" at bounding box center [244, 69] width 92 height 8
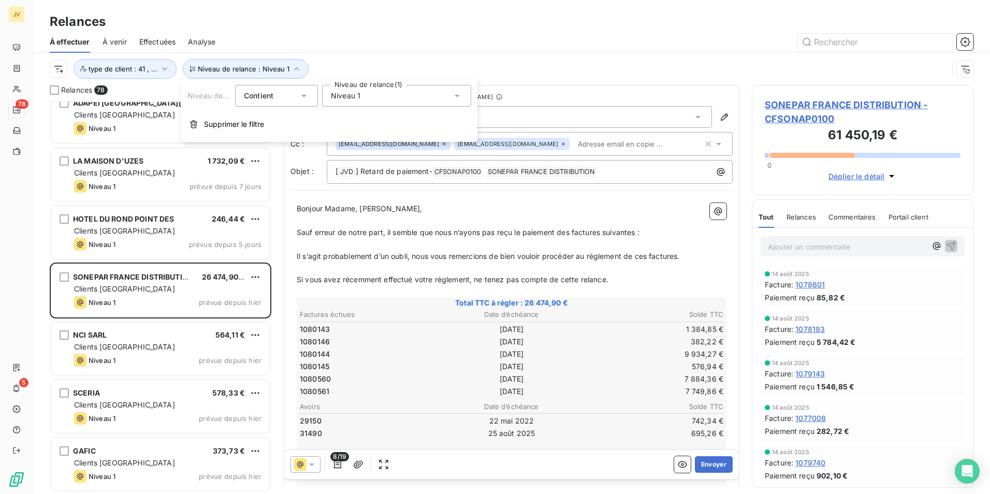
click at [425, 99] on div "Niveau 1" at bounding box center [396, 96] width 149 height 22
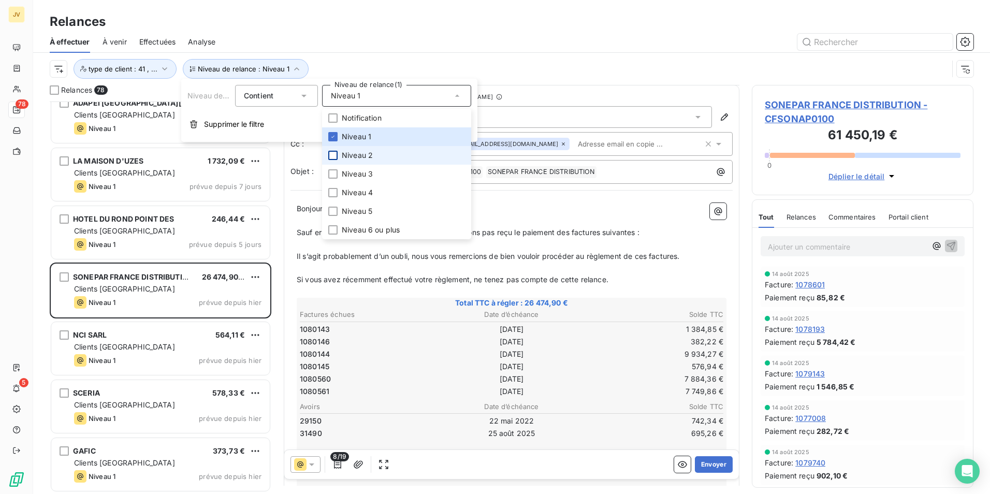
click at [336, 155] on div at bounding box center [332, 155] width 9 height 9
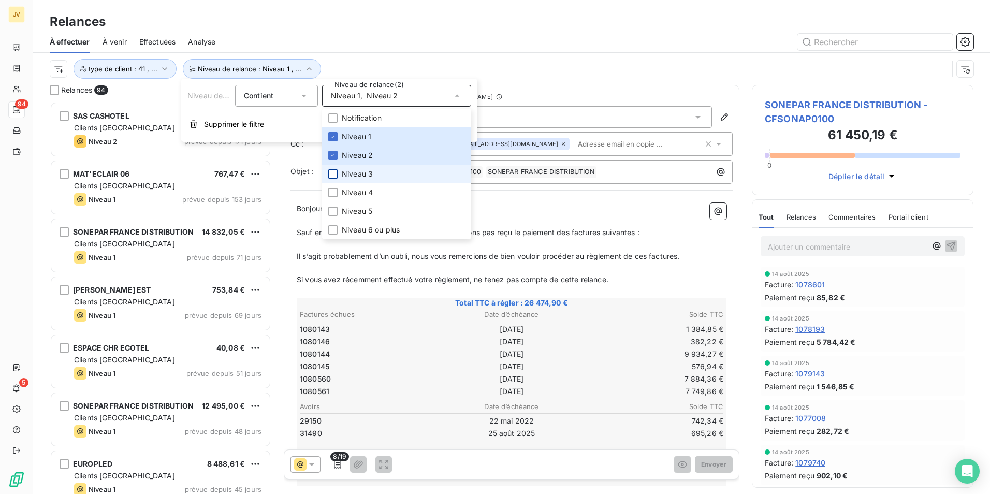
click at [337, 172] on div at bounding box center [332, 173] width 9 height 9
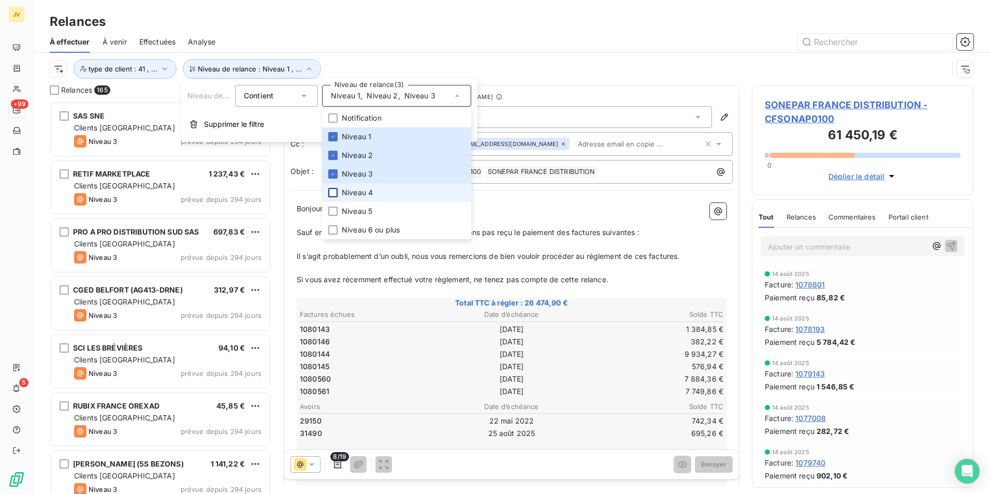
scroll to position [385, 214]
drag, startPoint x: 334, startPoint y: 191, endPoint x: 337, endPoint y: 211, distance: 19.8
click at [334, 192] on div at bounding box center [332, 192] width 9 height 9
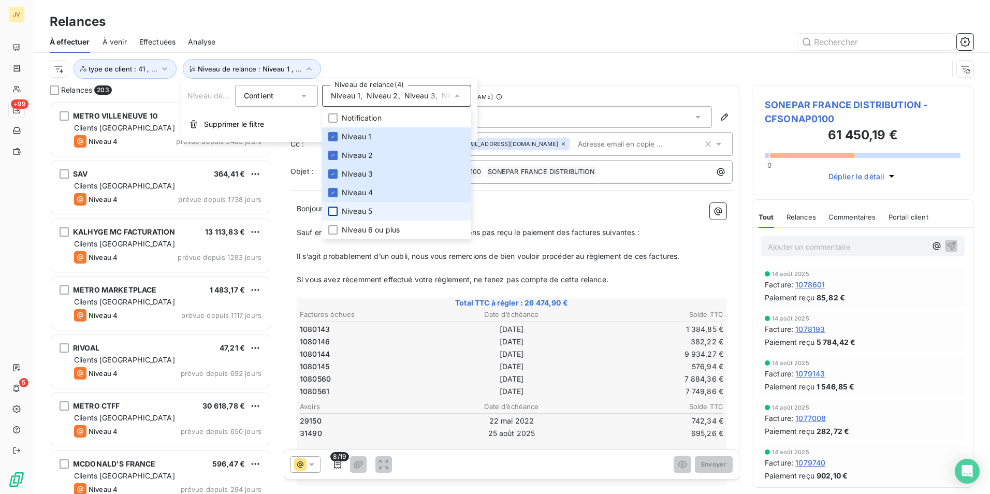
click at [334, 212] on div at bounding box center [332, 211] width 9 height 9
click at [527, 44] on div at bounding box center [601, 42] width 746 height 17
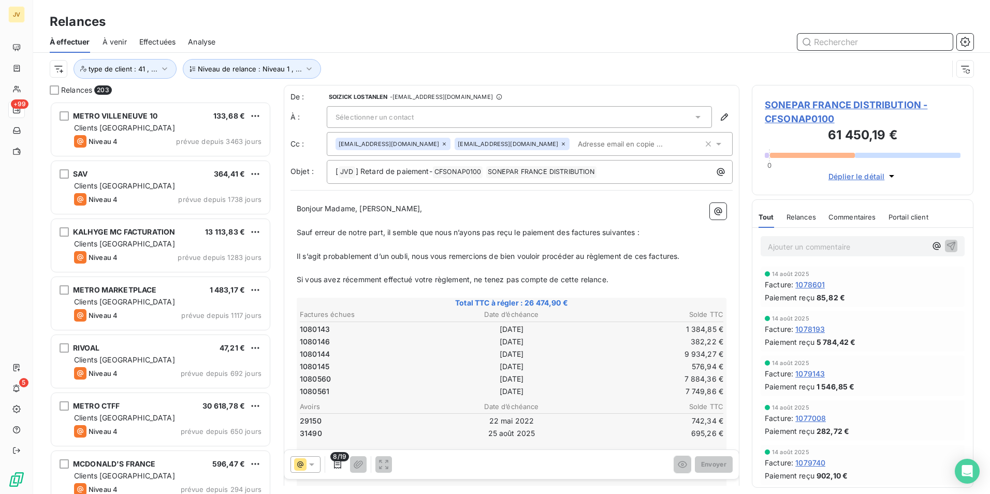
click at [791, 43] on input "text" at bounding box center [875, 42] width 155 height 17
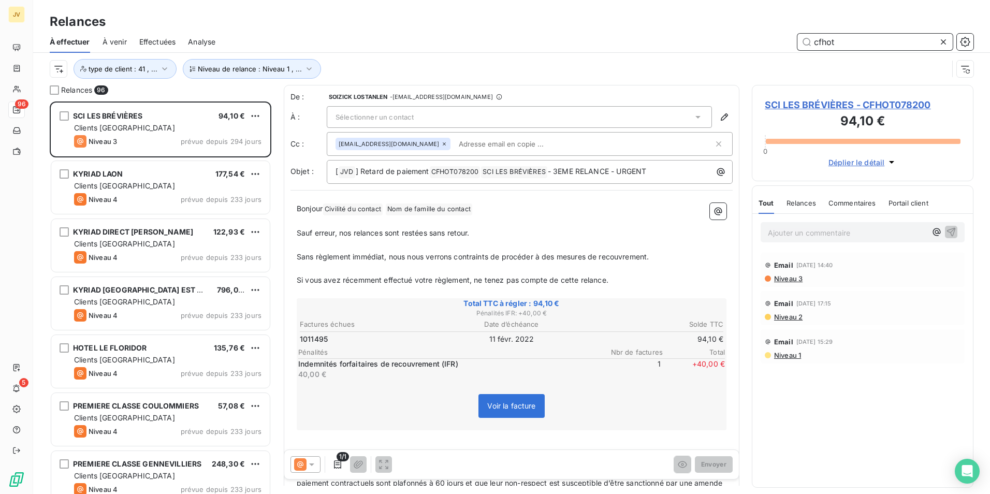
scroll to position [385, 214]
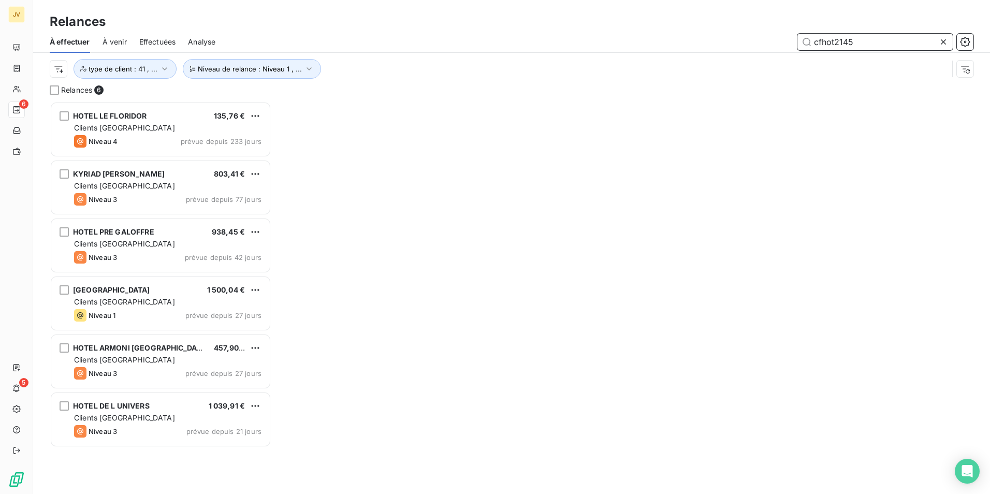
scroll to position [385, 214]
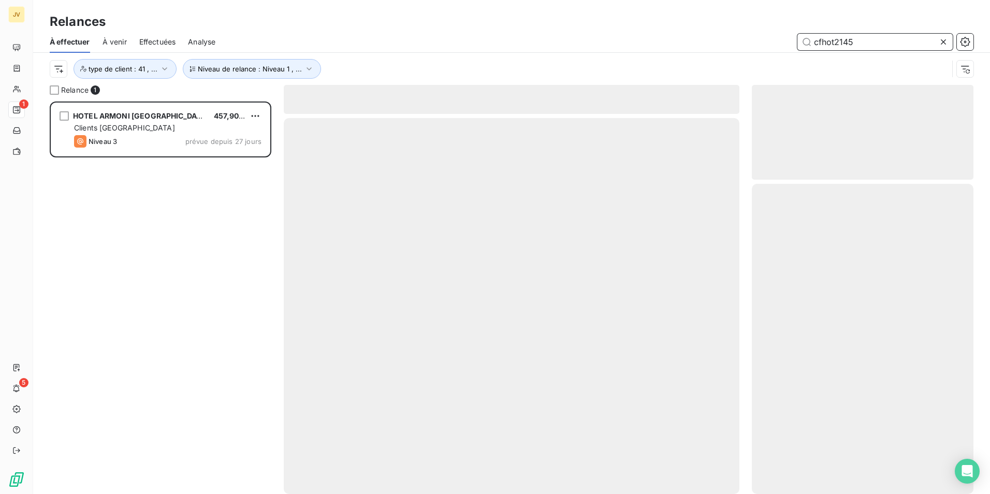
scroll to position [385, 214]
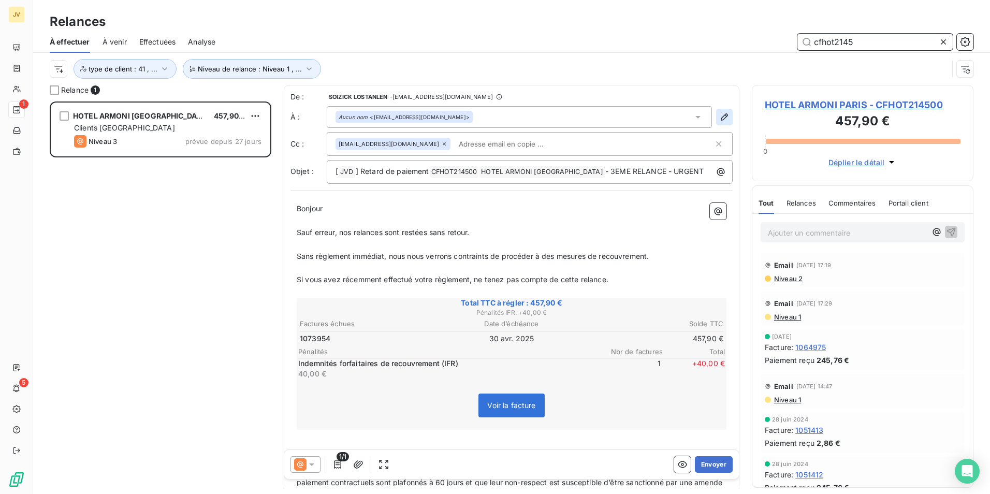
type input "cfhot2145"
click at [719, 114] on icon "button" at bounding box center [724, 117] width 10 height 10
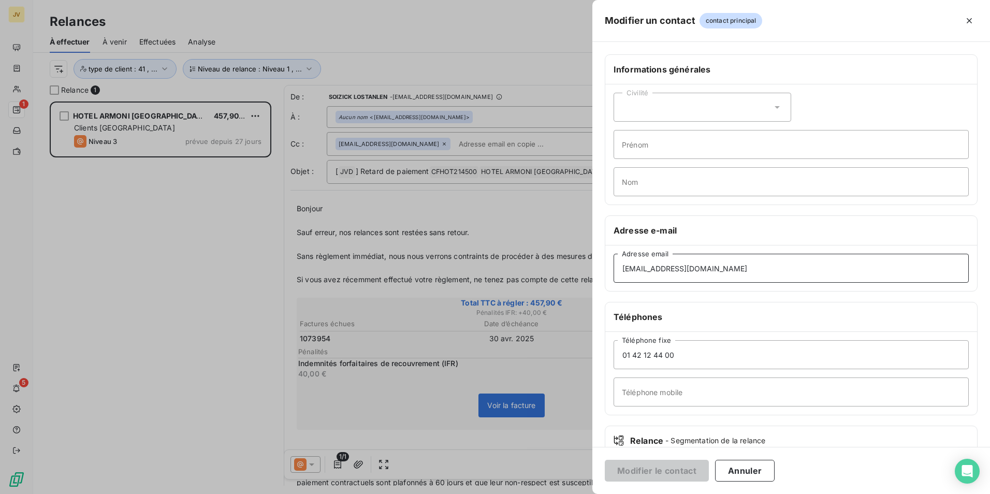
drag, startPoint x: 729, startPoint y: 270, endPoint x: 181, endPoint y: 270, distance: 548.4
click at [291, 382] on div "Modifier un contact contact principal Informations générales Civilité Prénom No…" at bounding box center [495, 494] width 990 height 0
paste input "mptabilite"
type input "[EMAIL_ADDRESS][DOMAIN_NAME]"
click at [640, 382] on button "Modifier le contact" at bounding box center [657, 471] width 104 height 22
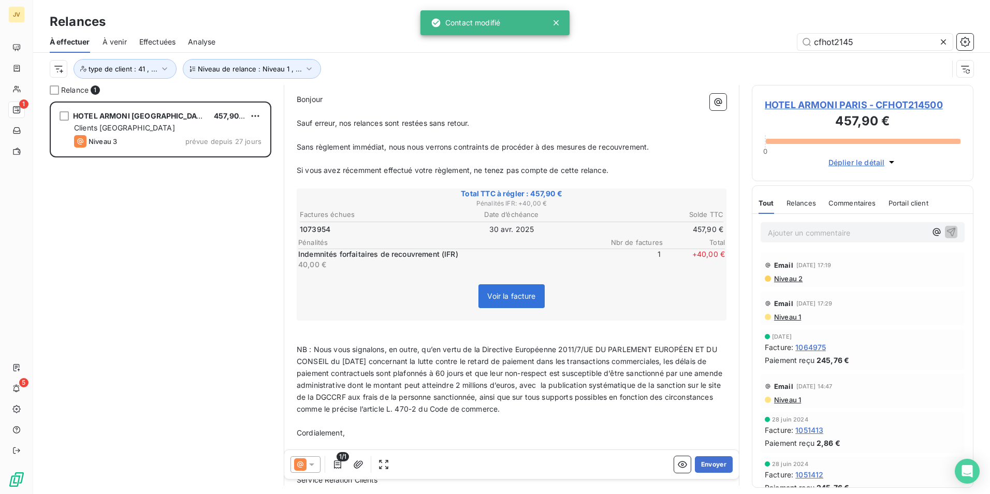
scroll to position [208, 0]
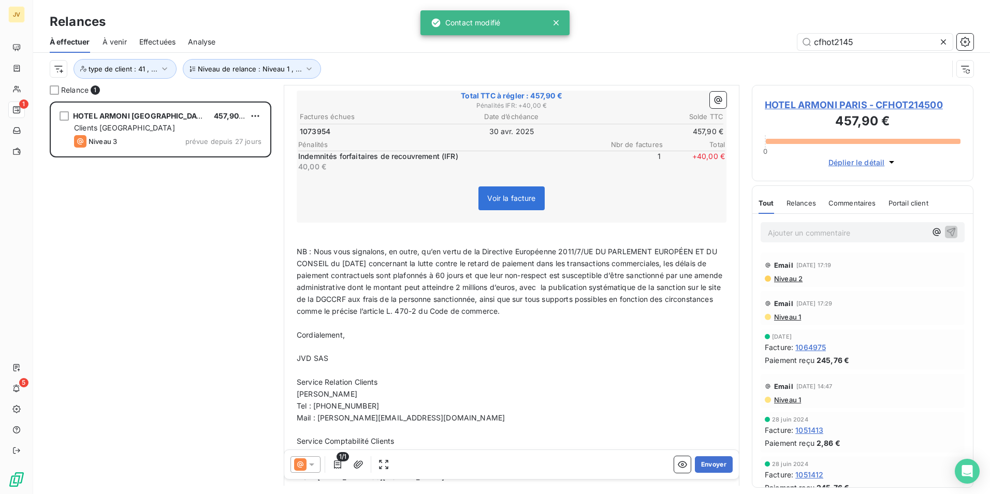
click at [300, 382] on icon at bounding box center [300, 464] width 6 height 6
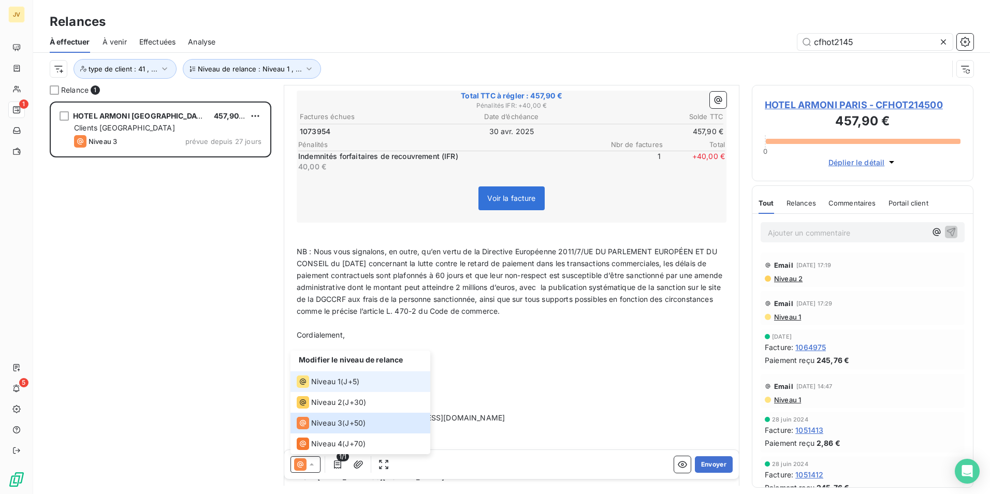
click at [313, 379] on span "Niveau 1" at bounding box center [326, 382] width 30 height 10
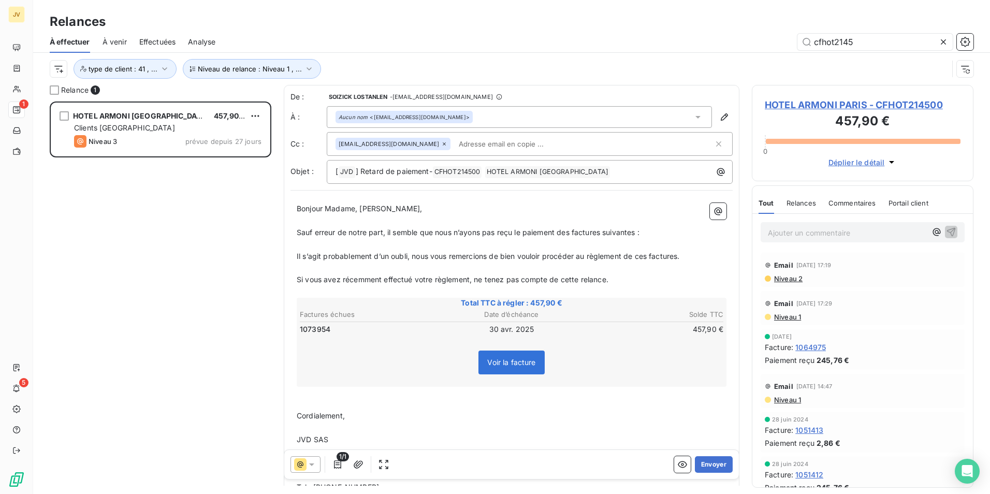
drag, startPoint x: 300, startPoint y: 206, endPoint x: 345, endPoint y: 206, distance: 44.5
click at [304, 206] on span "Bonjour Madame, [PERSON_NAME]," at bounding box center [360, 208] width 126 height 9
drag, startPoint x: 325, startPoint y: 208, endPoint x: 276, endPoint y: 209, distance: 48.7
click at [276, 209] on div "Relance 1 HOTEL ARMONI [GEOGRAPHIC_DATA] 457,90 € Clients France Niveau 3 prévu…" at bounding box center [511, 289] width 957 height 409
click at [368, 208] on p "Madame, Monsieur," at bounding box center [512, 209] width 430 height 12
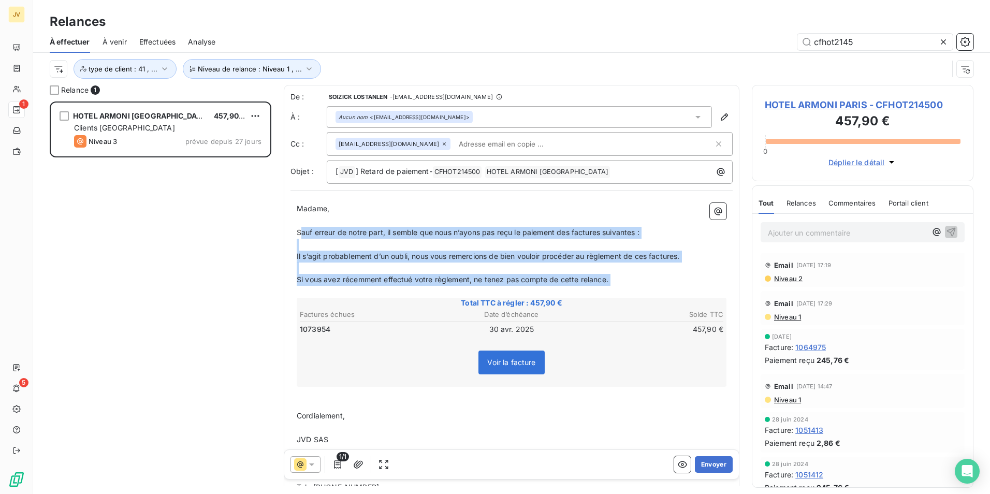
drag, startPoint x: 300, startPoint y: 231, endPoint x: 677, endPoint y: 290, distance: 382.1
click at [666, 290] on div "Madame, ﻿ Sauf erreur de notre part, il semble que nous n’ayons pas reçu le pai…" at bounding box center [512, 383] width 430 height 361
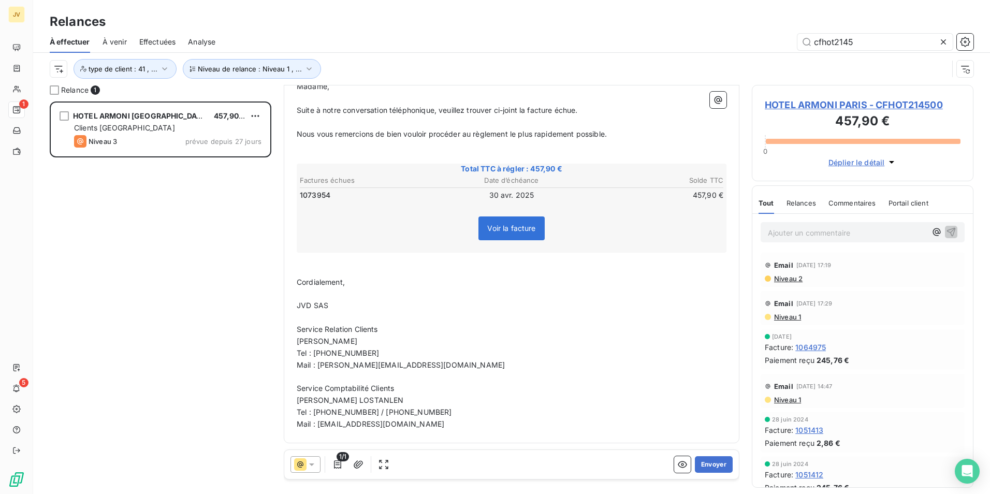
scroll to position [0, 0]
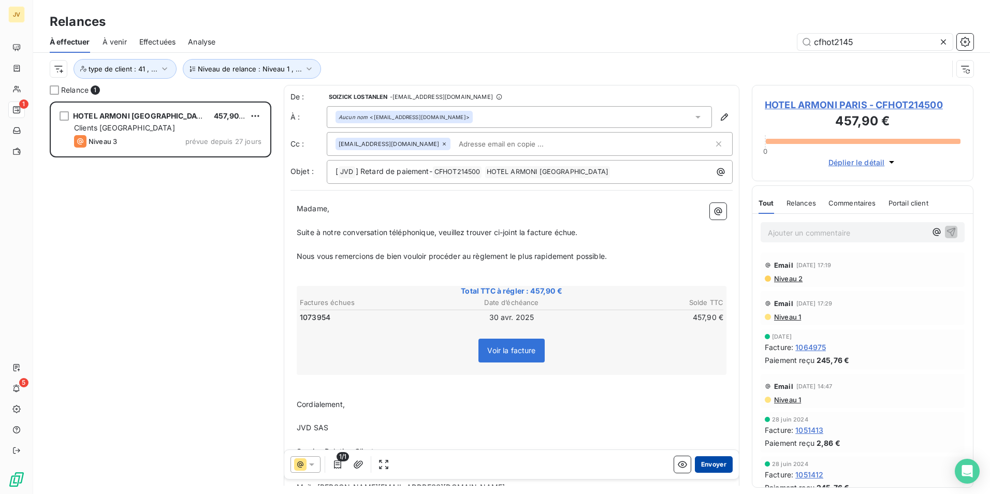
click at [710, 382] on button "Envoyer" at bounding box center [714, 464] width 38 height 17
